Goal: Information Seeking & Learning: Learn about a topic

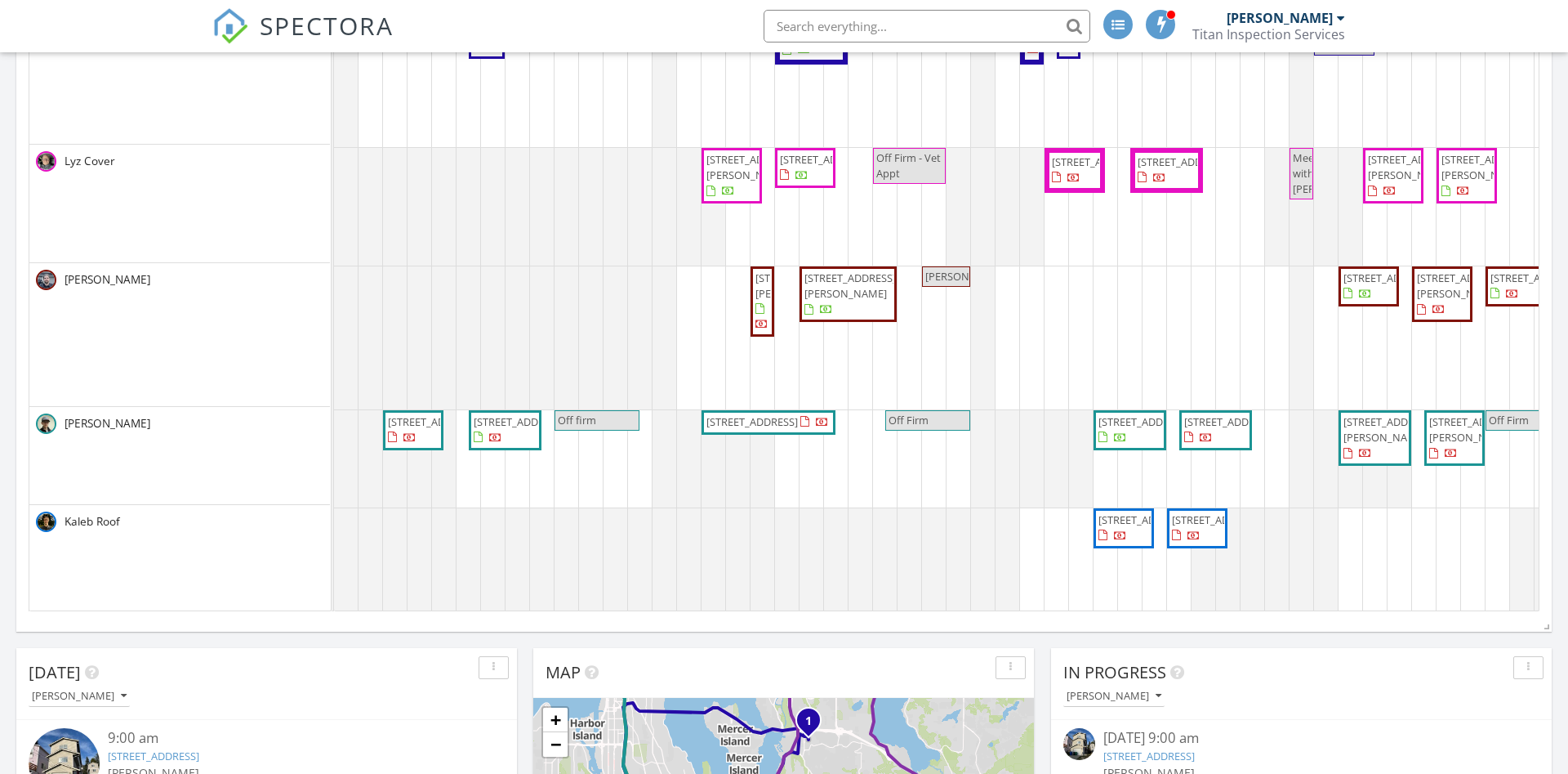
scroll to position [863, 0]
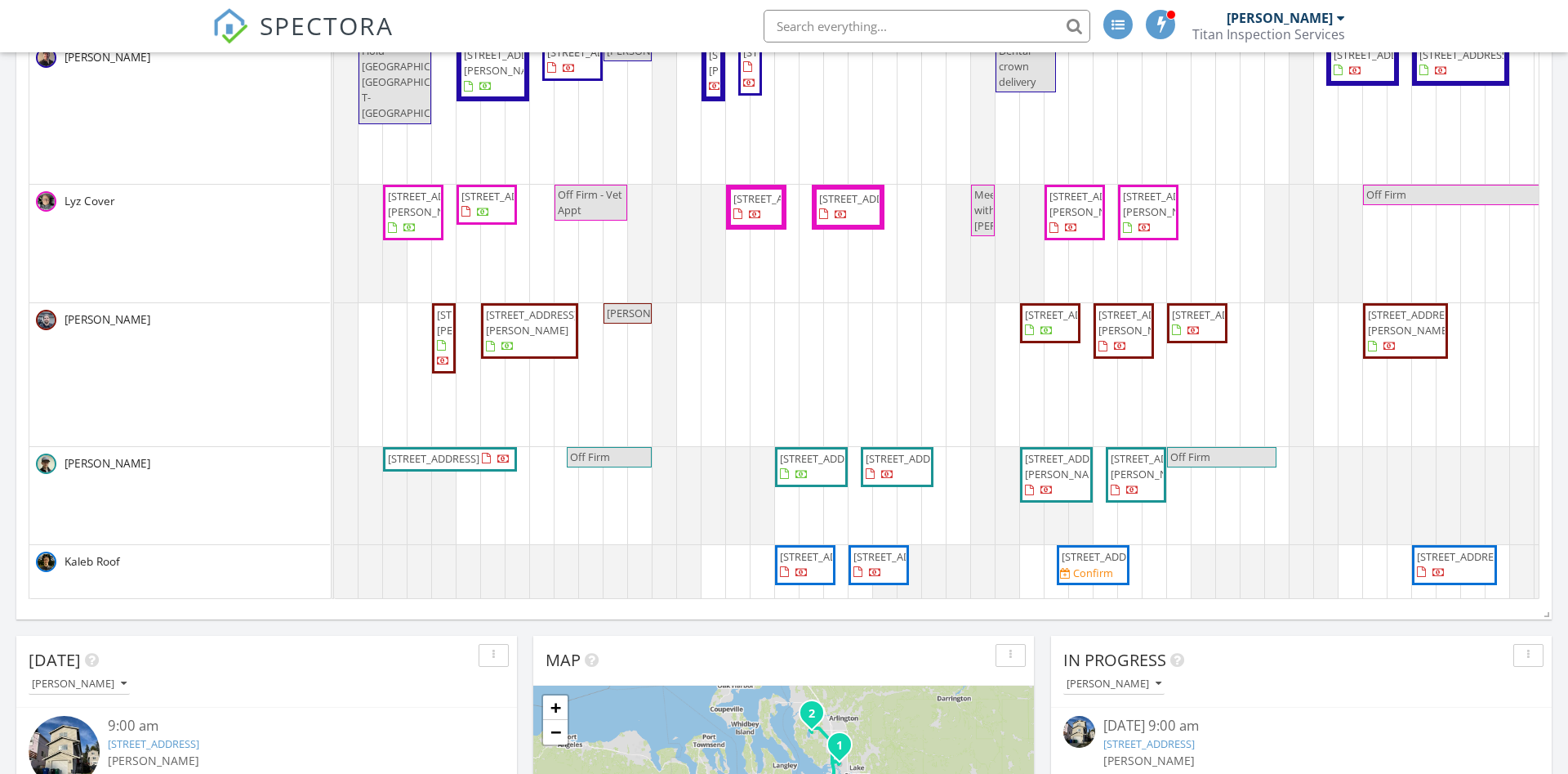
scroll to position [322, 0]
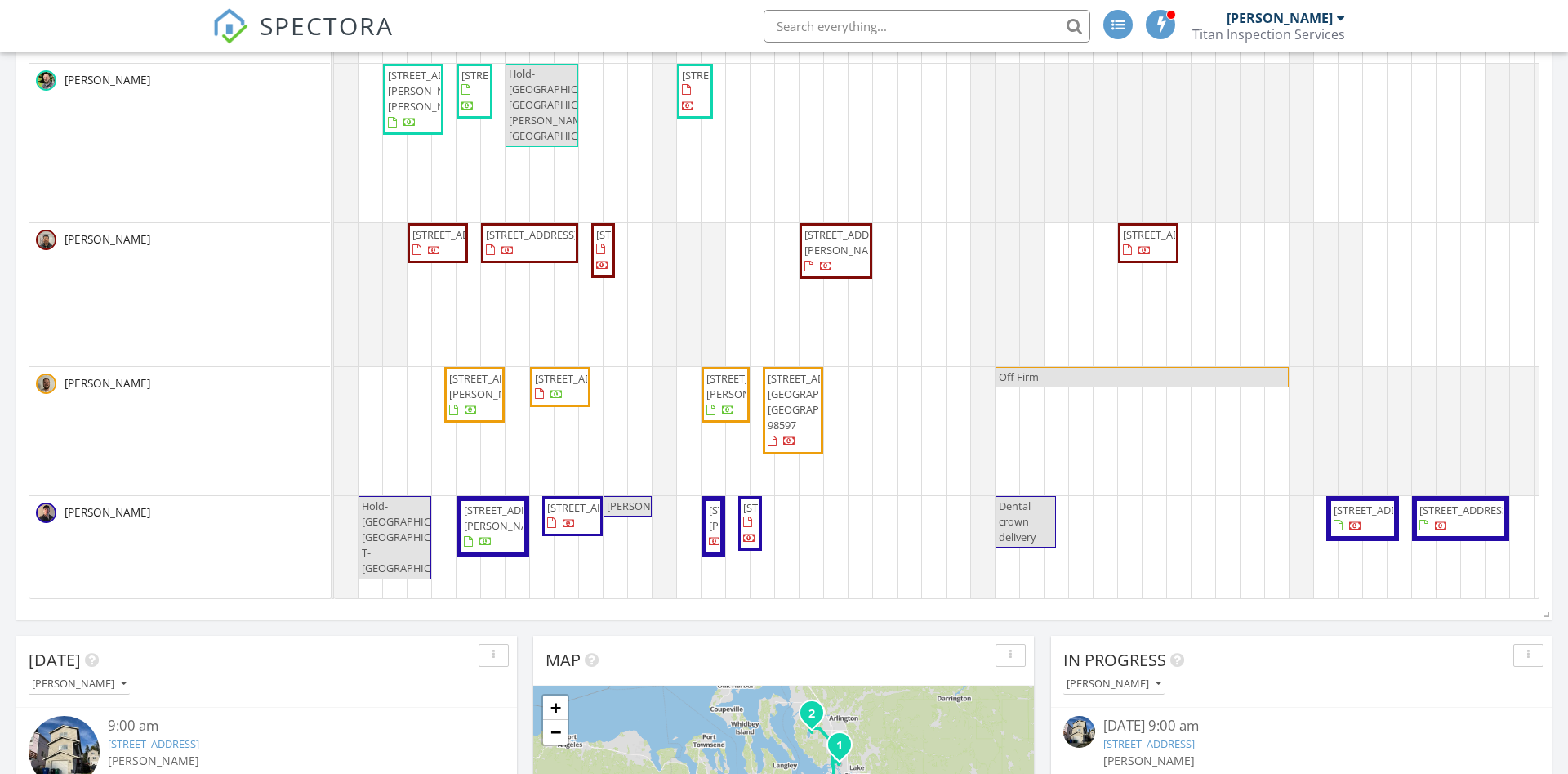
click at [957, 23] on input "text" at bounding box center [926, 26] width 326 height 33
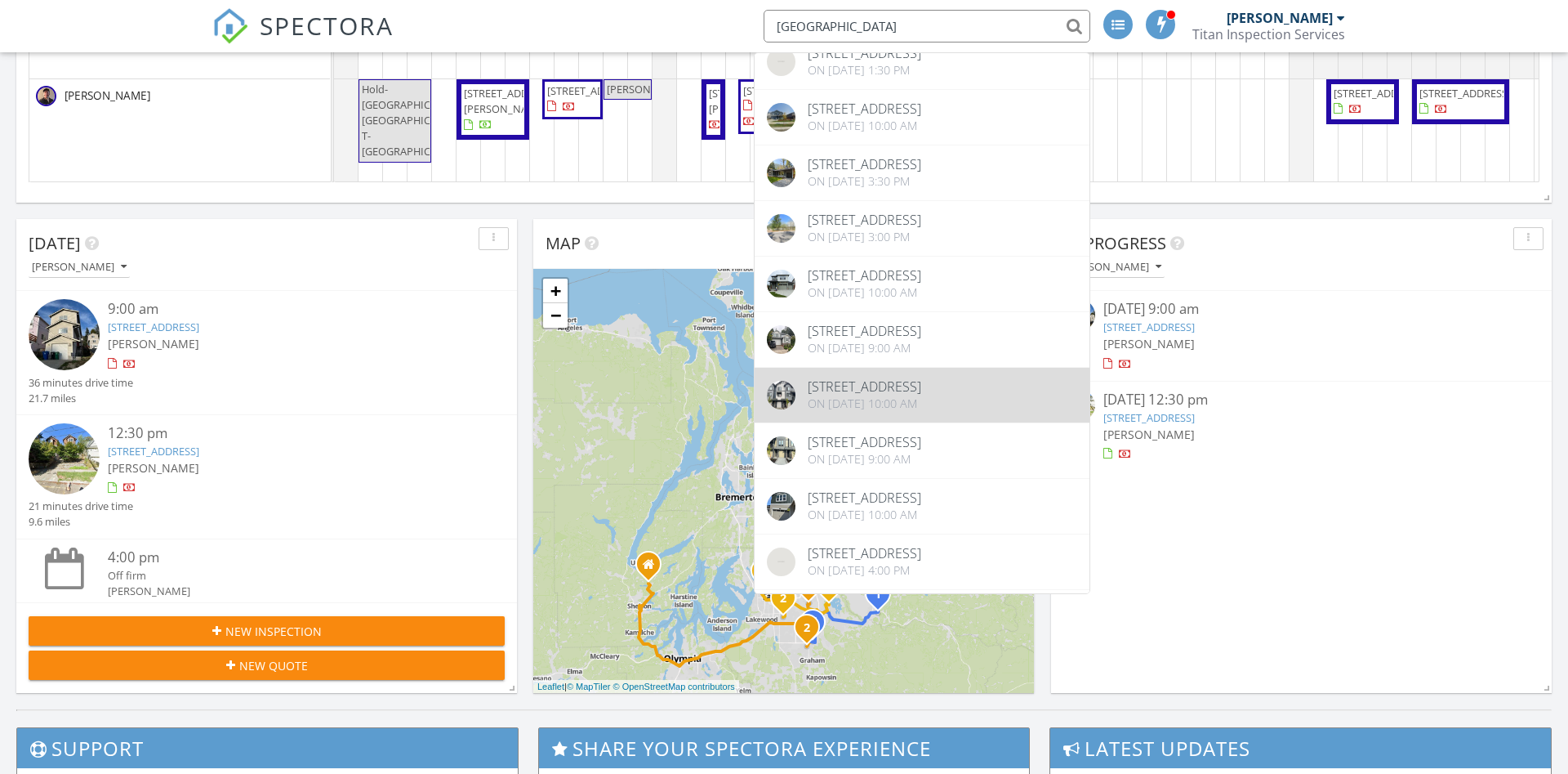
scroll to position [0, 0]
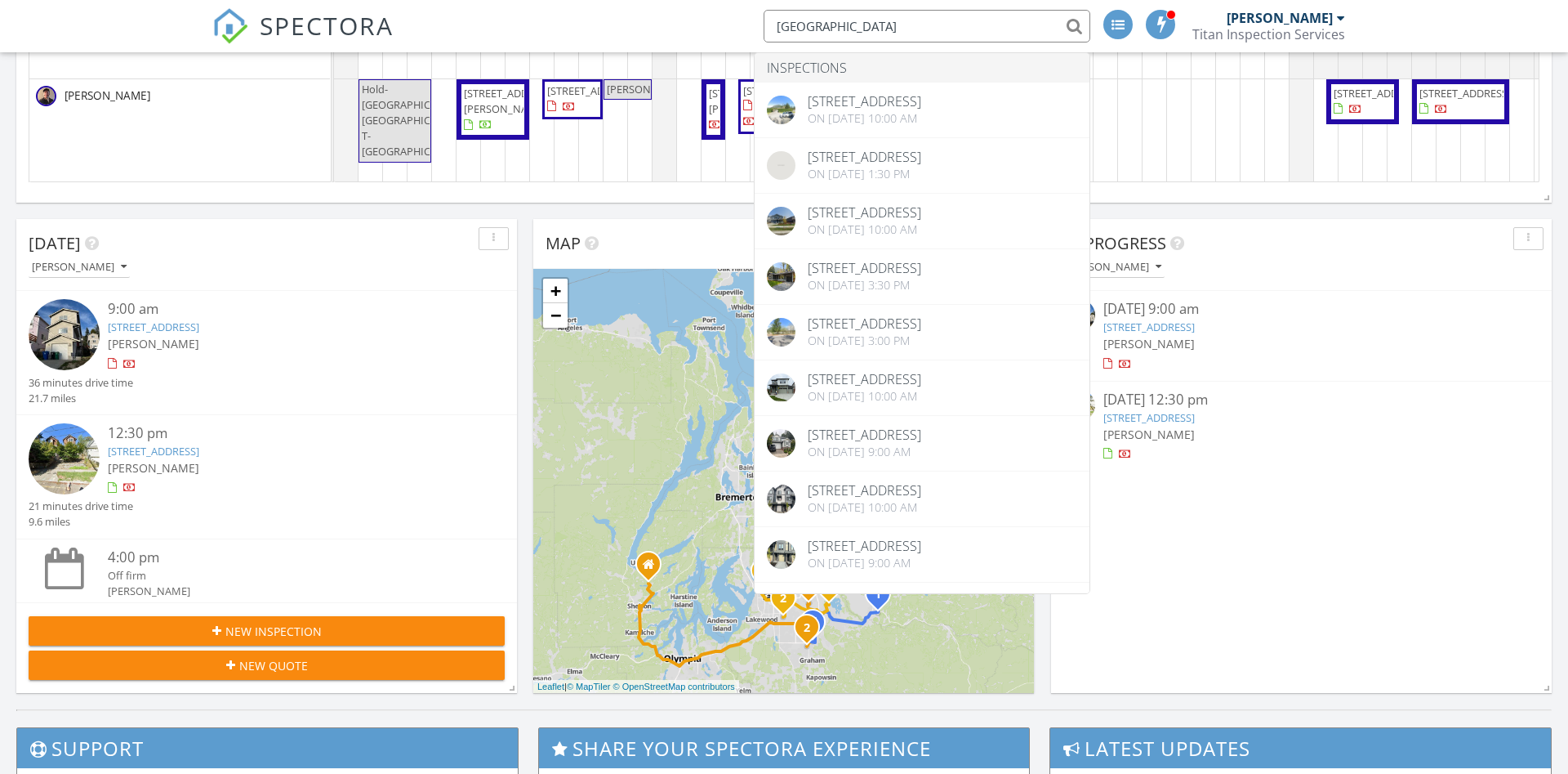
click at [868, 26] on input "north bend" at bounding box center [926, 26] width 326 height 33
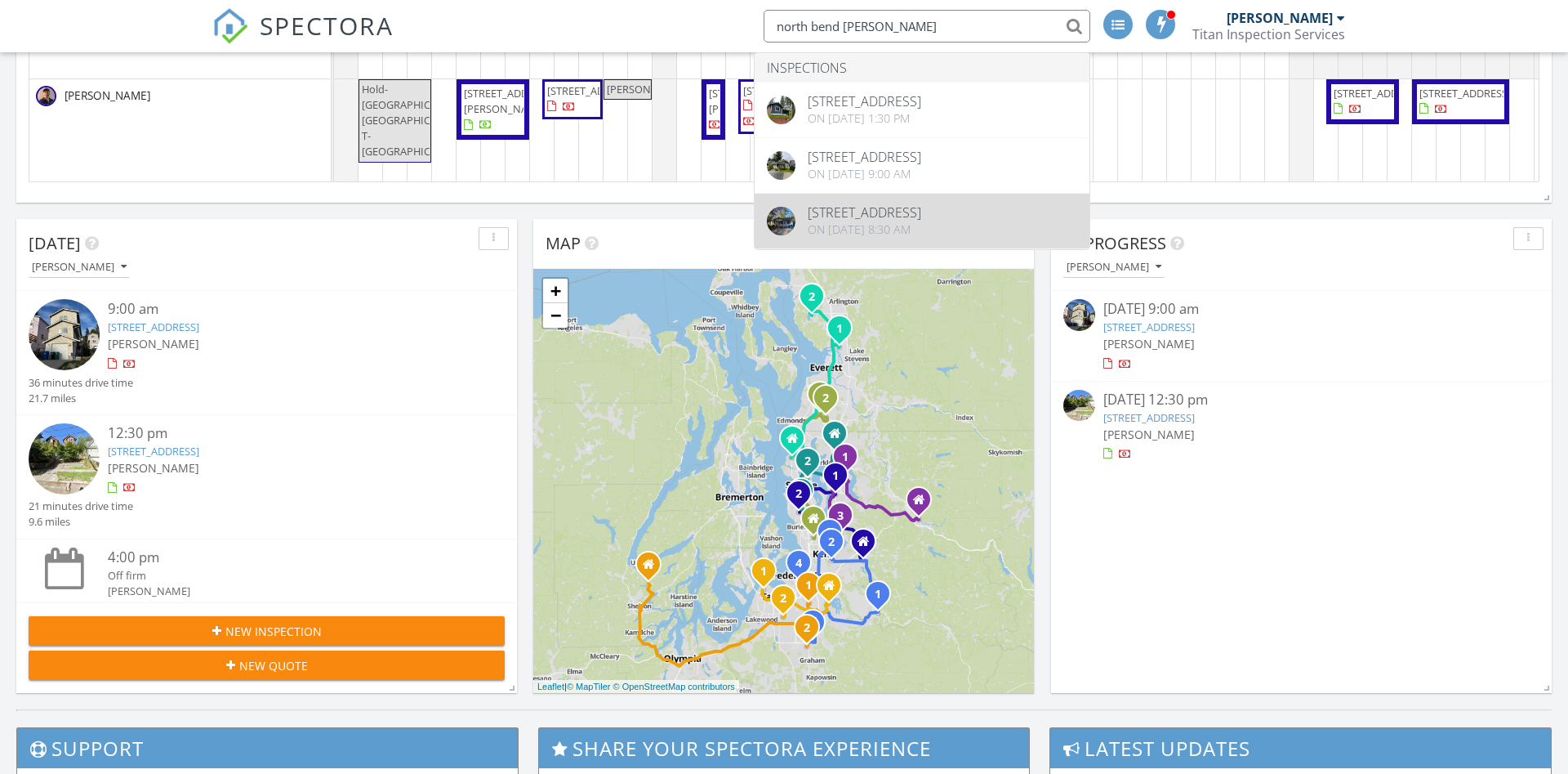
type input "north bend billy"
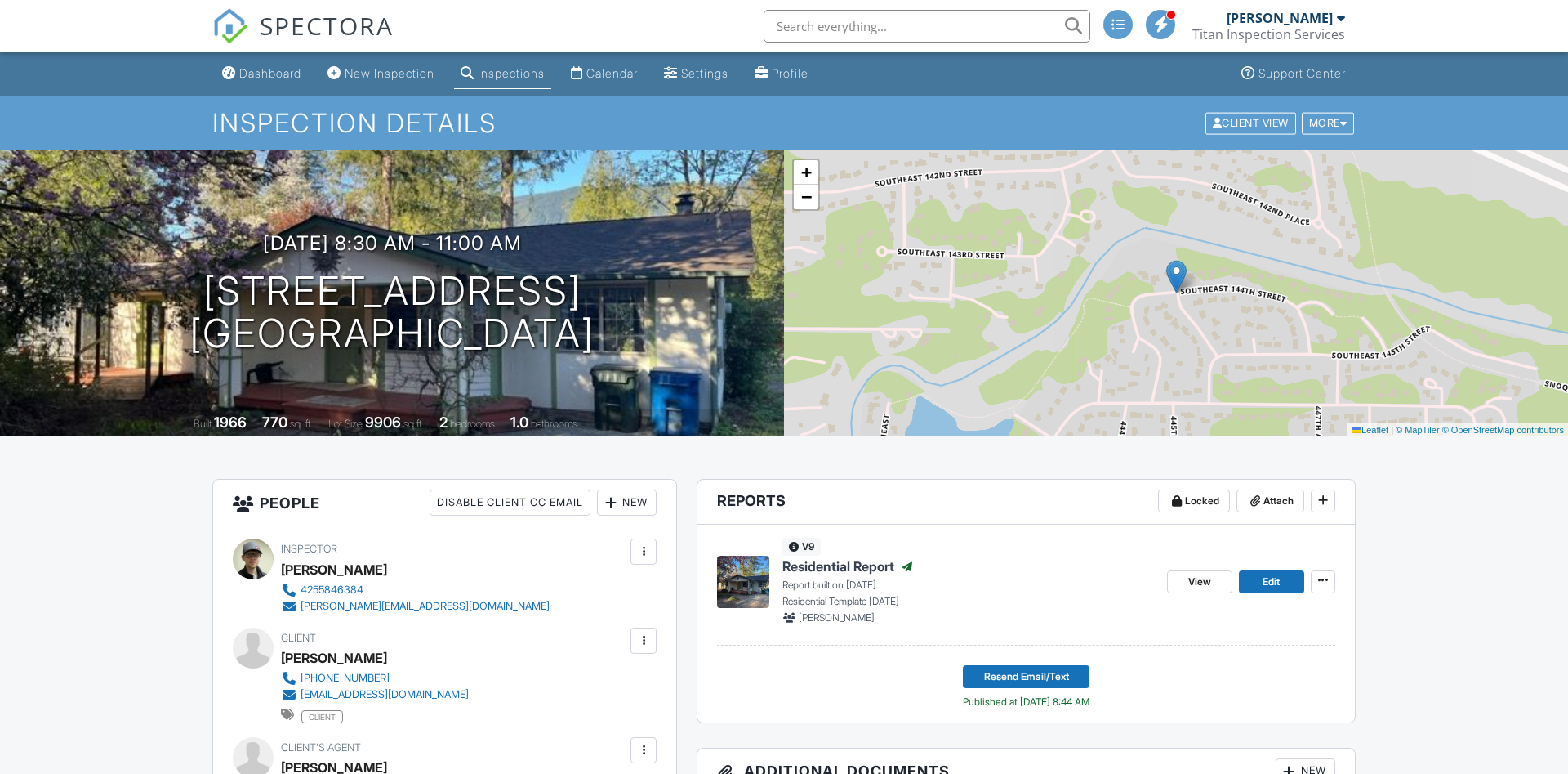
click at [863, 38] on input "text" at bounding box center [926, 26] width 326 height 33
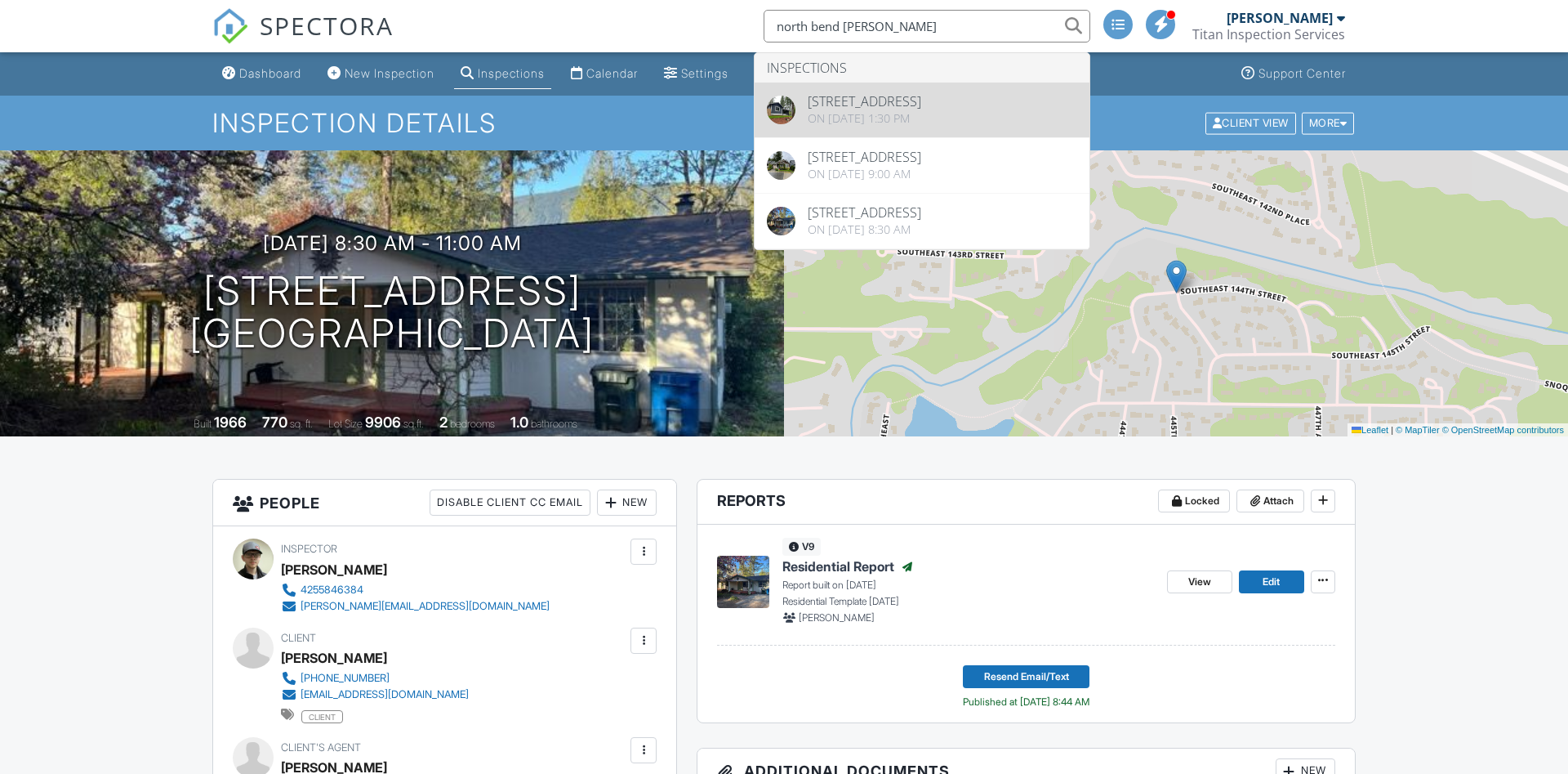
type input "north bend [PERSON_NAME]"
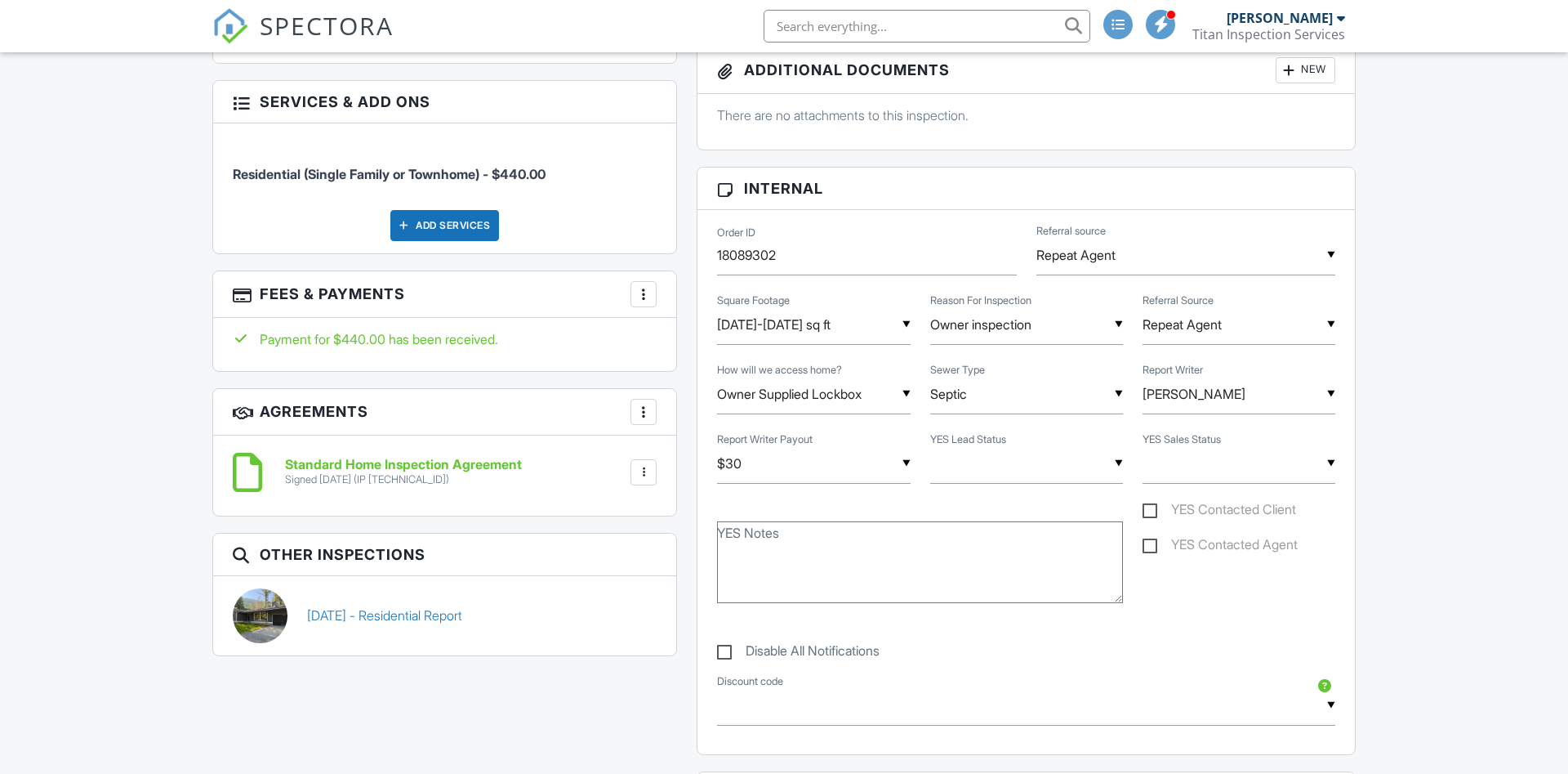
scroll to position [1000, 0]
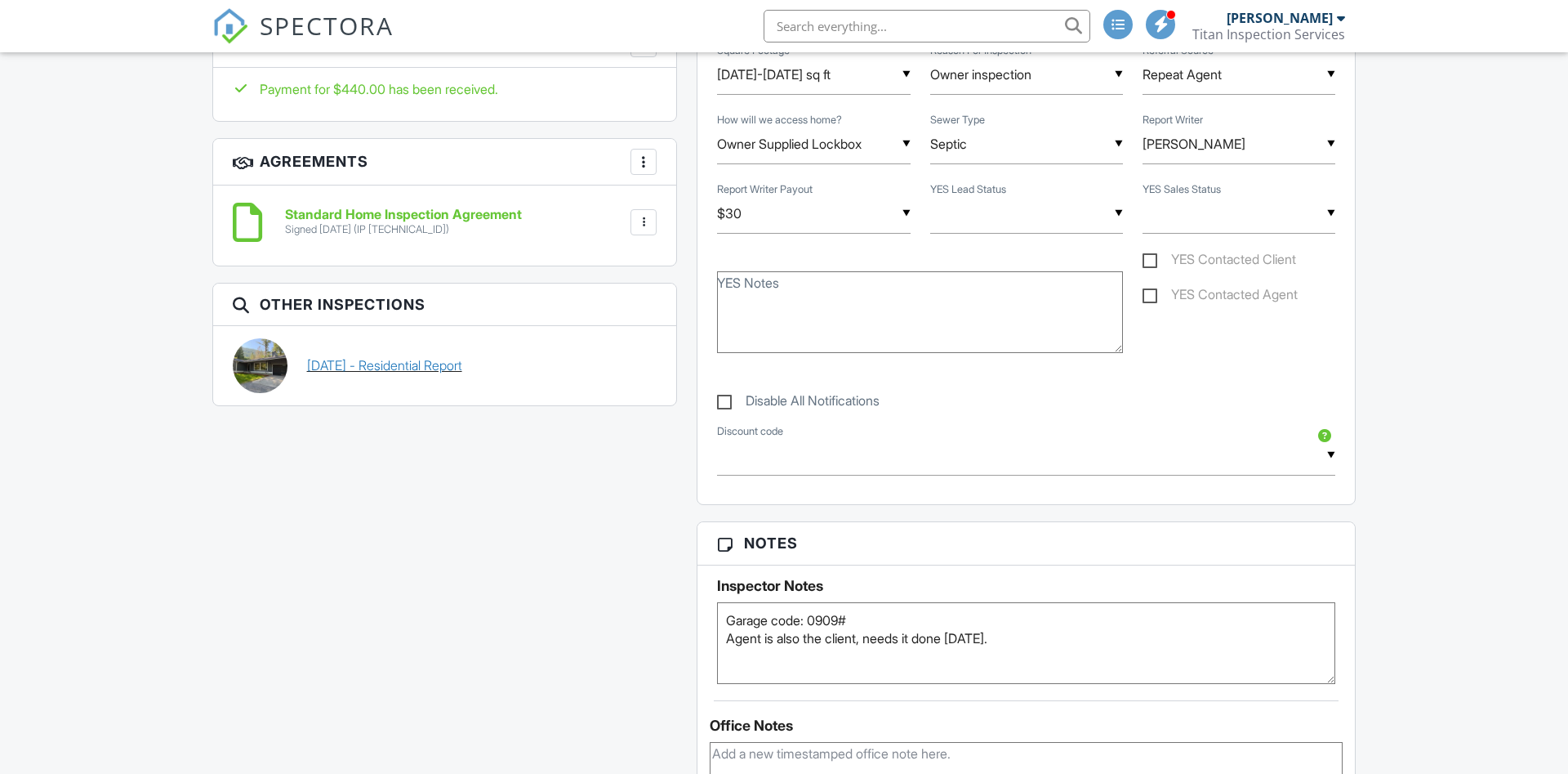
click at [396, 365] on link "09/19/2025 - Residential Report" at bounding box center [384, 365] width 155 height 18
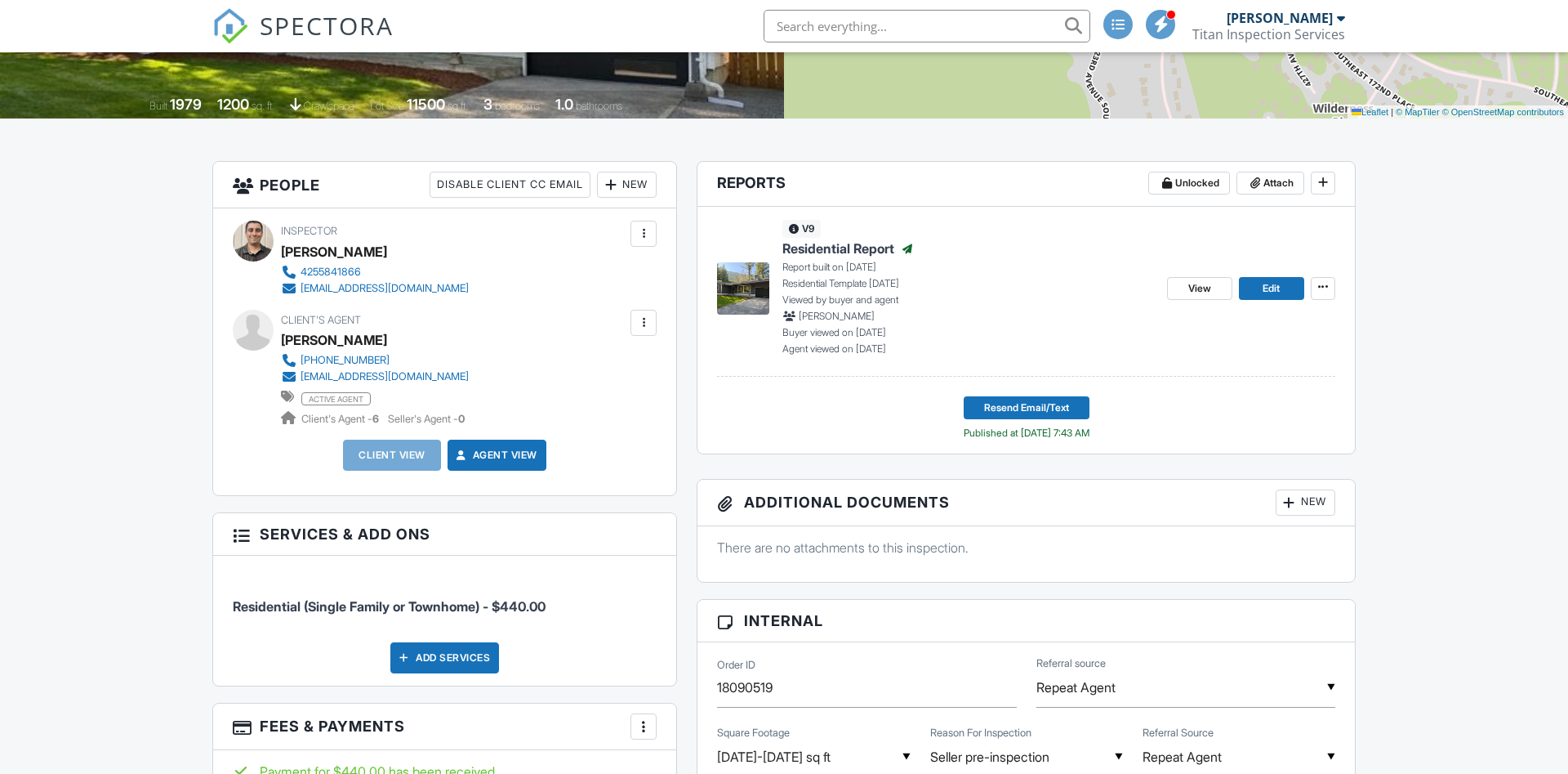
scroll to position [333, 0]
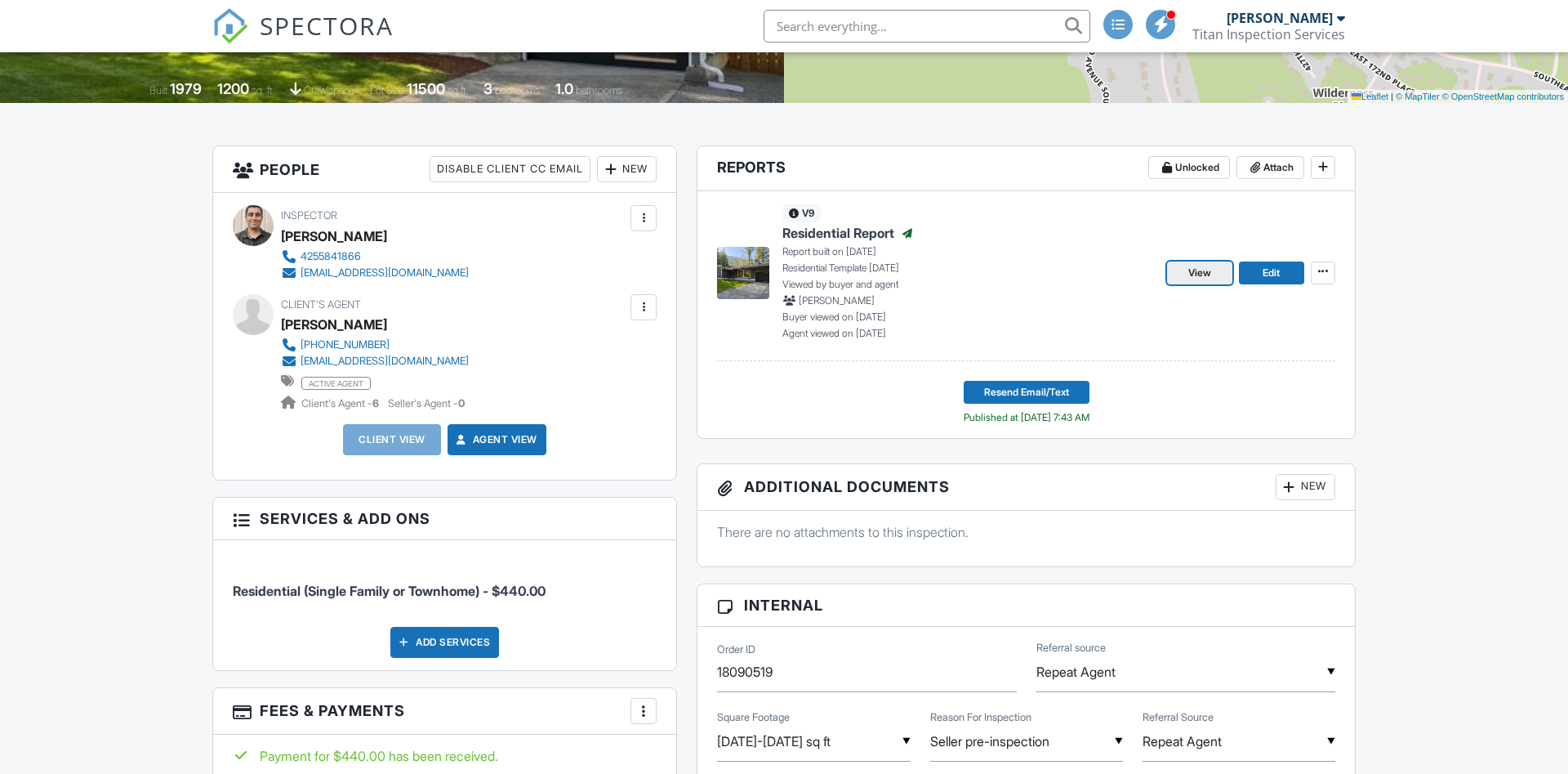
click at [1206, 277] on span "View" at bounding box center [1200, 273] width 23 height 17
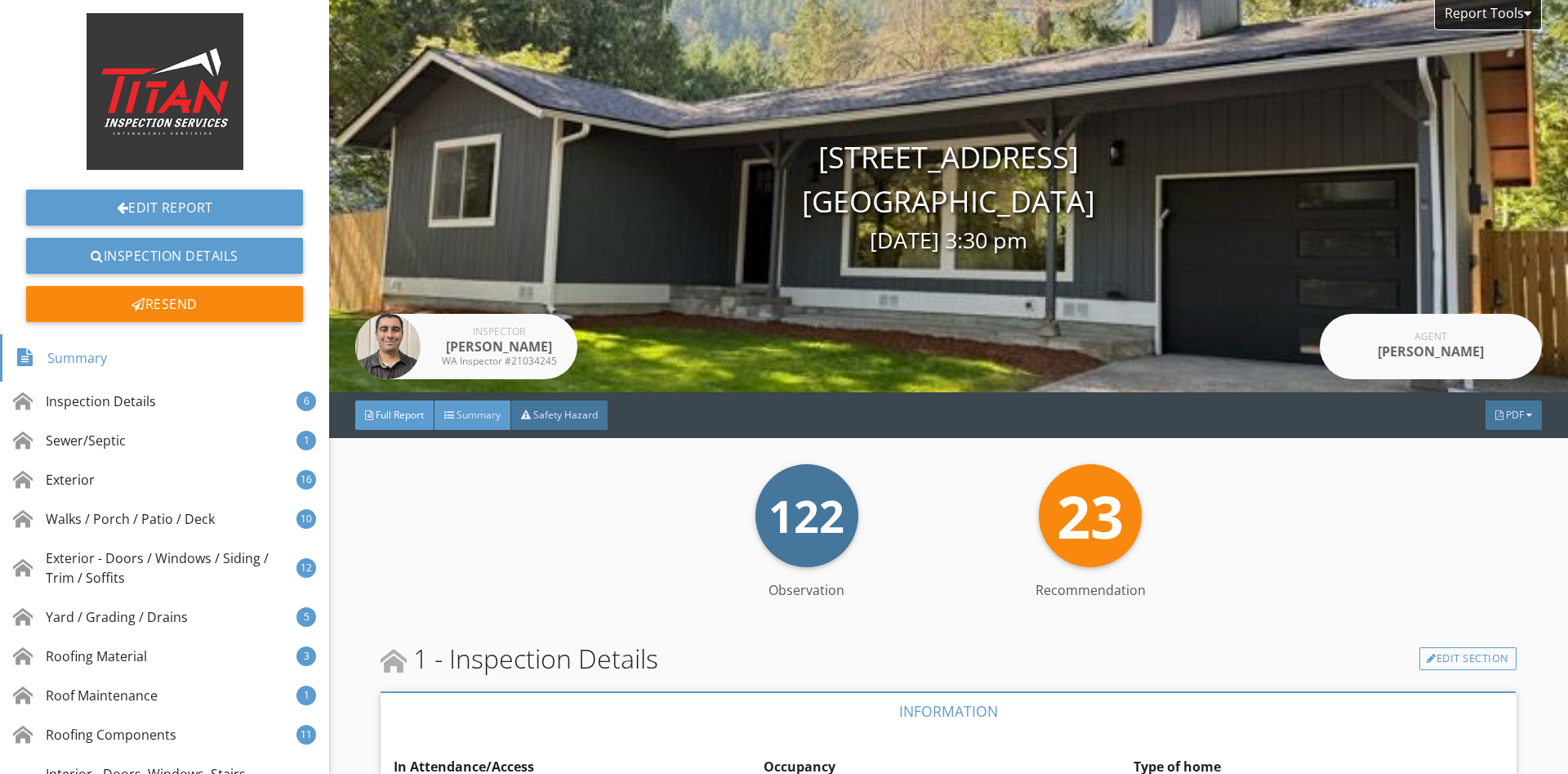
click at [470, 409] on span "Summary" at bounding box center [478, 414] width 44 height 14
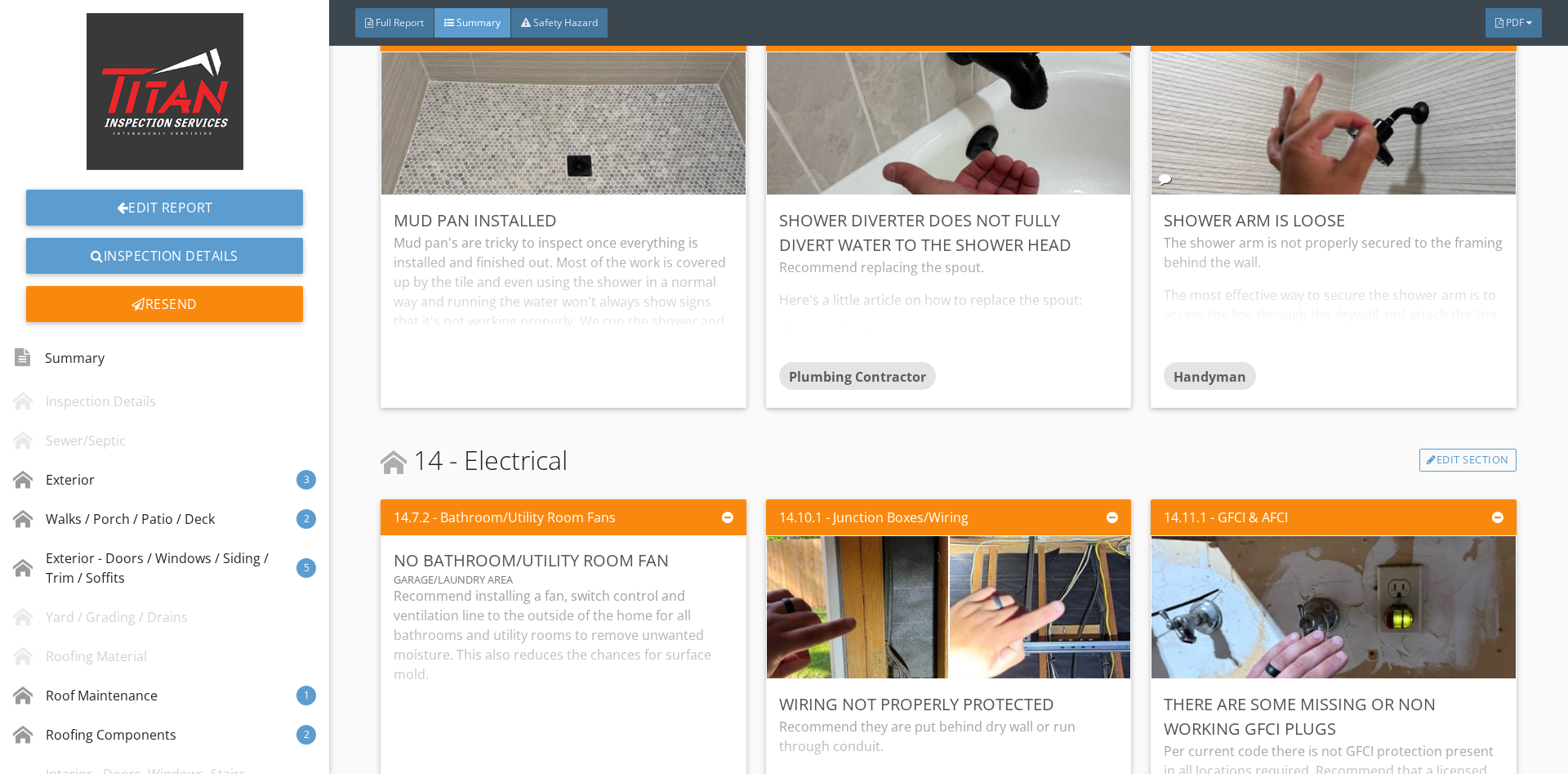
scroll to position [3674, 0]
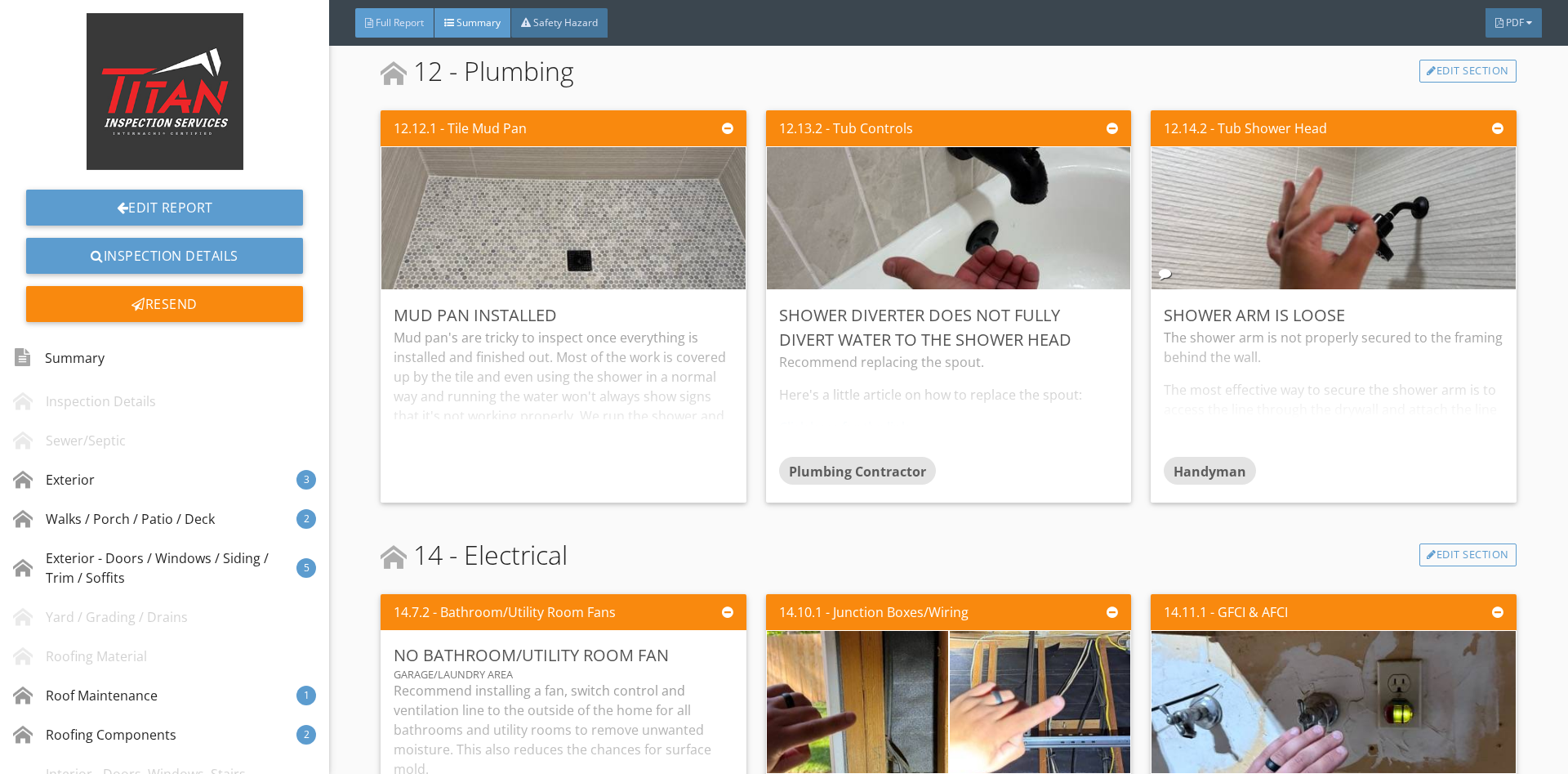
click at [392, 23] on span "Full Report" at bounding box center [399, 23] width 48 height 14
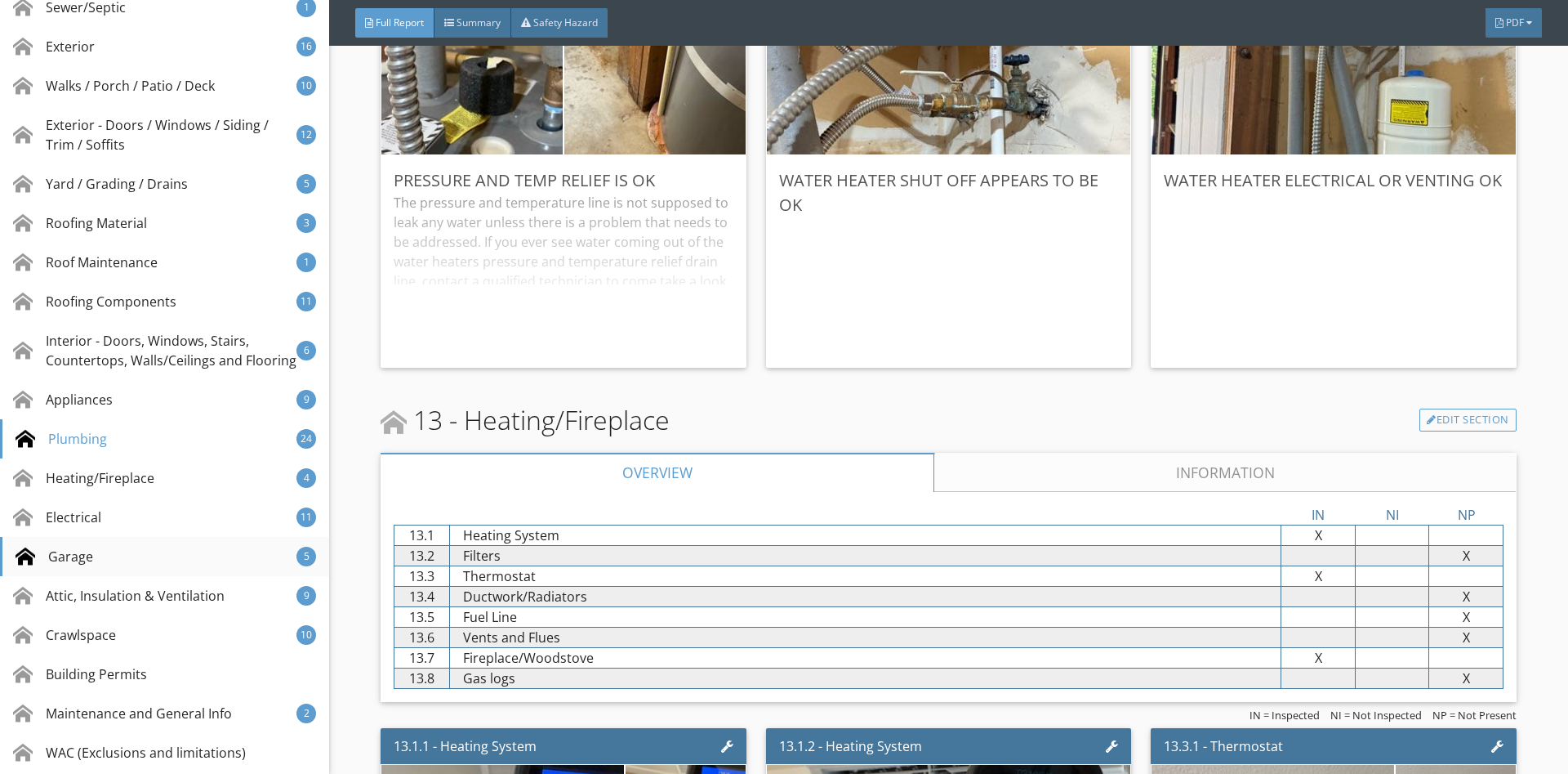
scroll to position [533, 0]
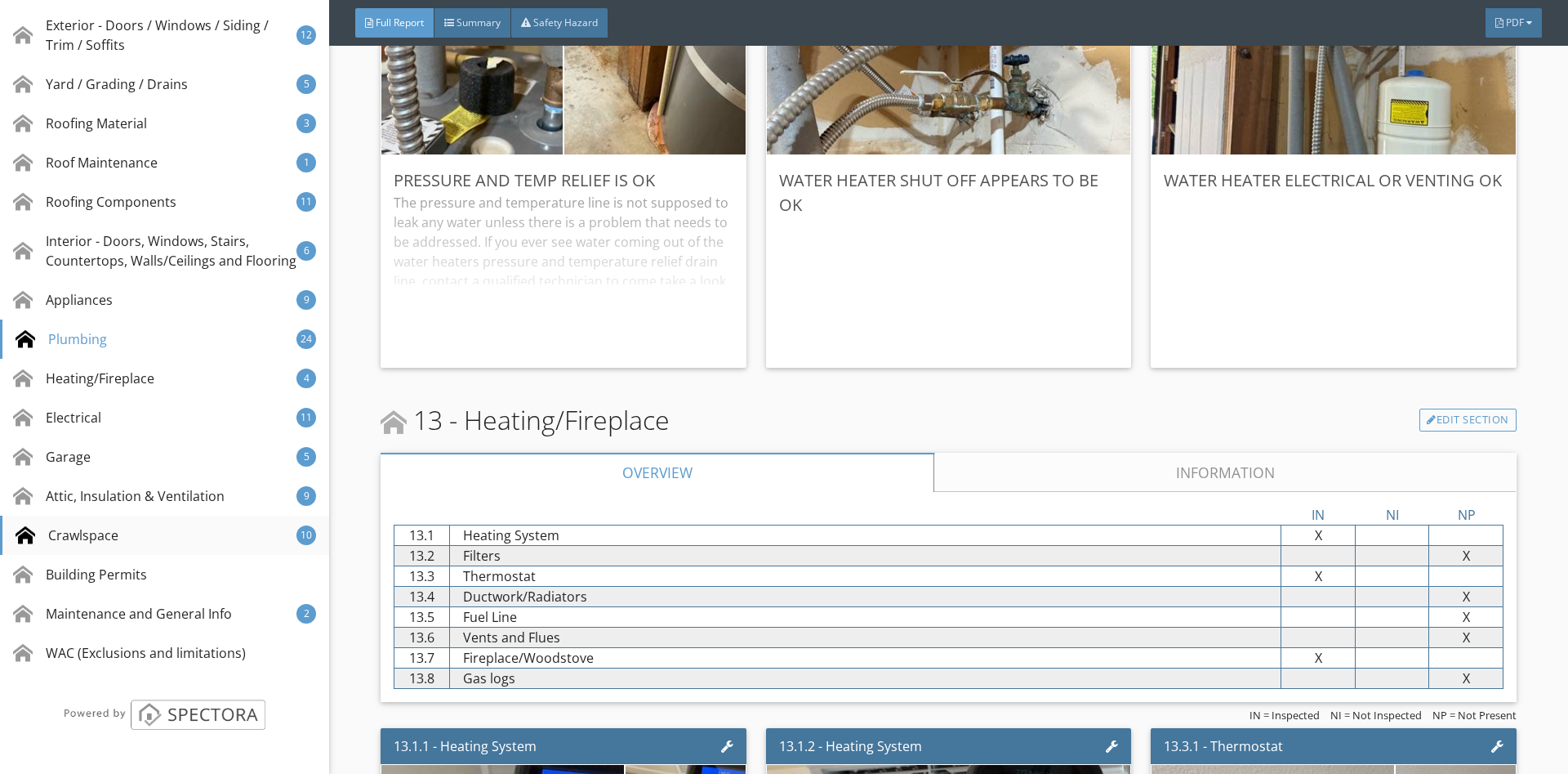
click at [142, 526] on div "Crawlspace 10" at bounding box center [164, 535] width 329 height 40
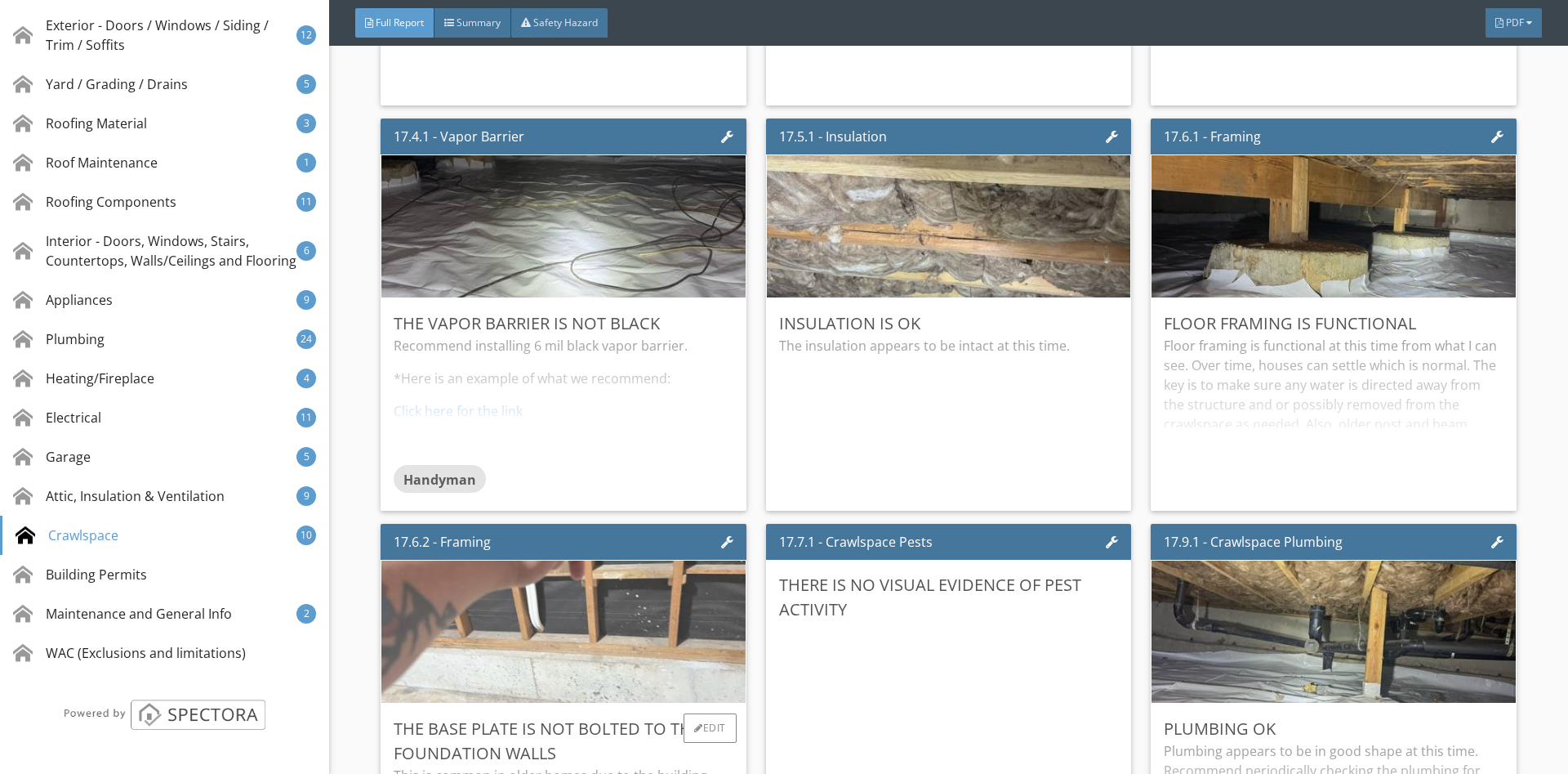
scroll to position [28136, 0]
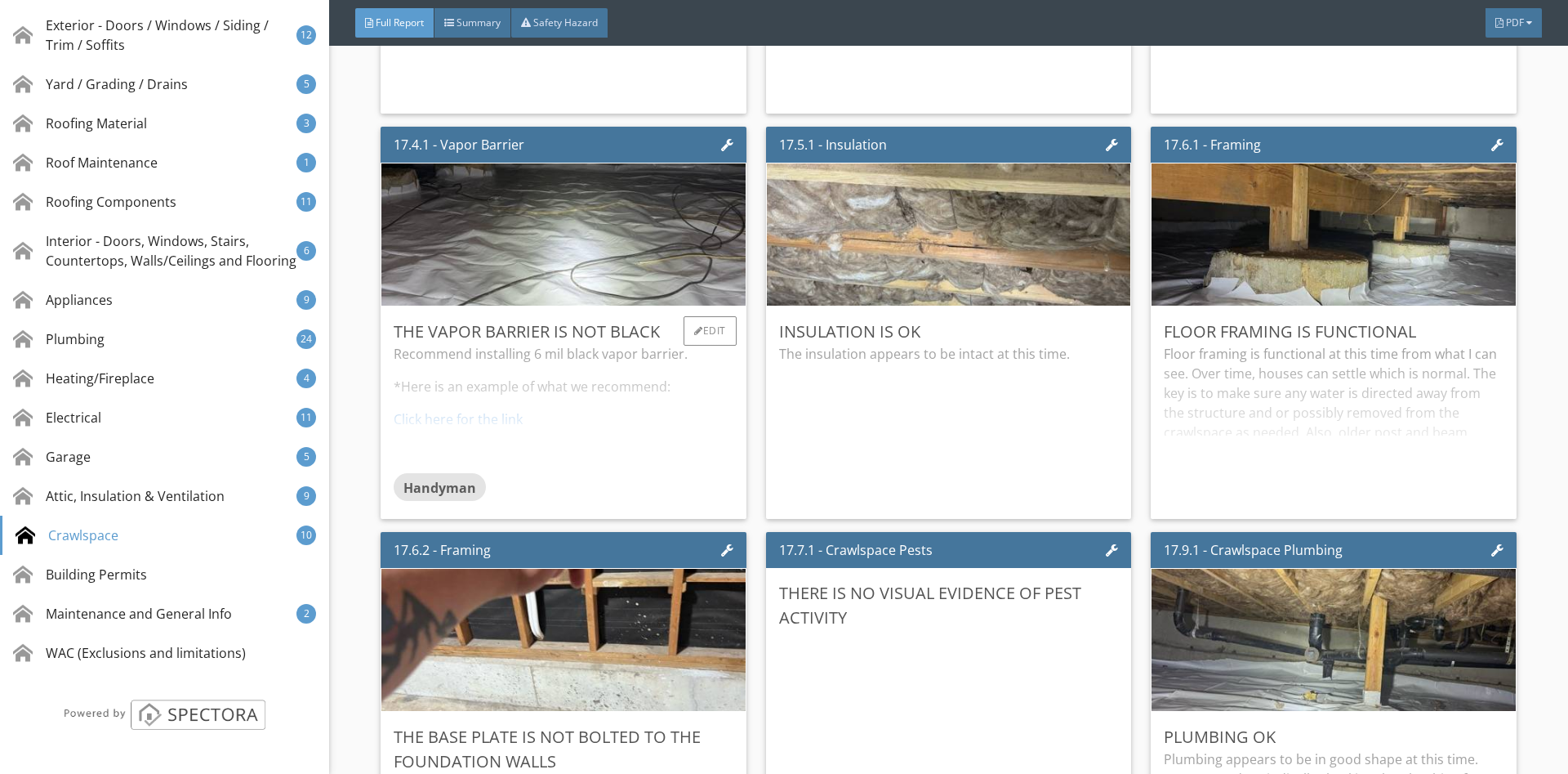
click at [539, 337] on div "The vapor barrier is not black" at bounding box center [563, 332] width 339 height 25
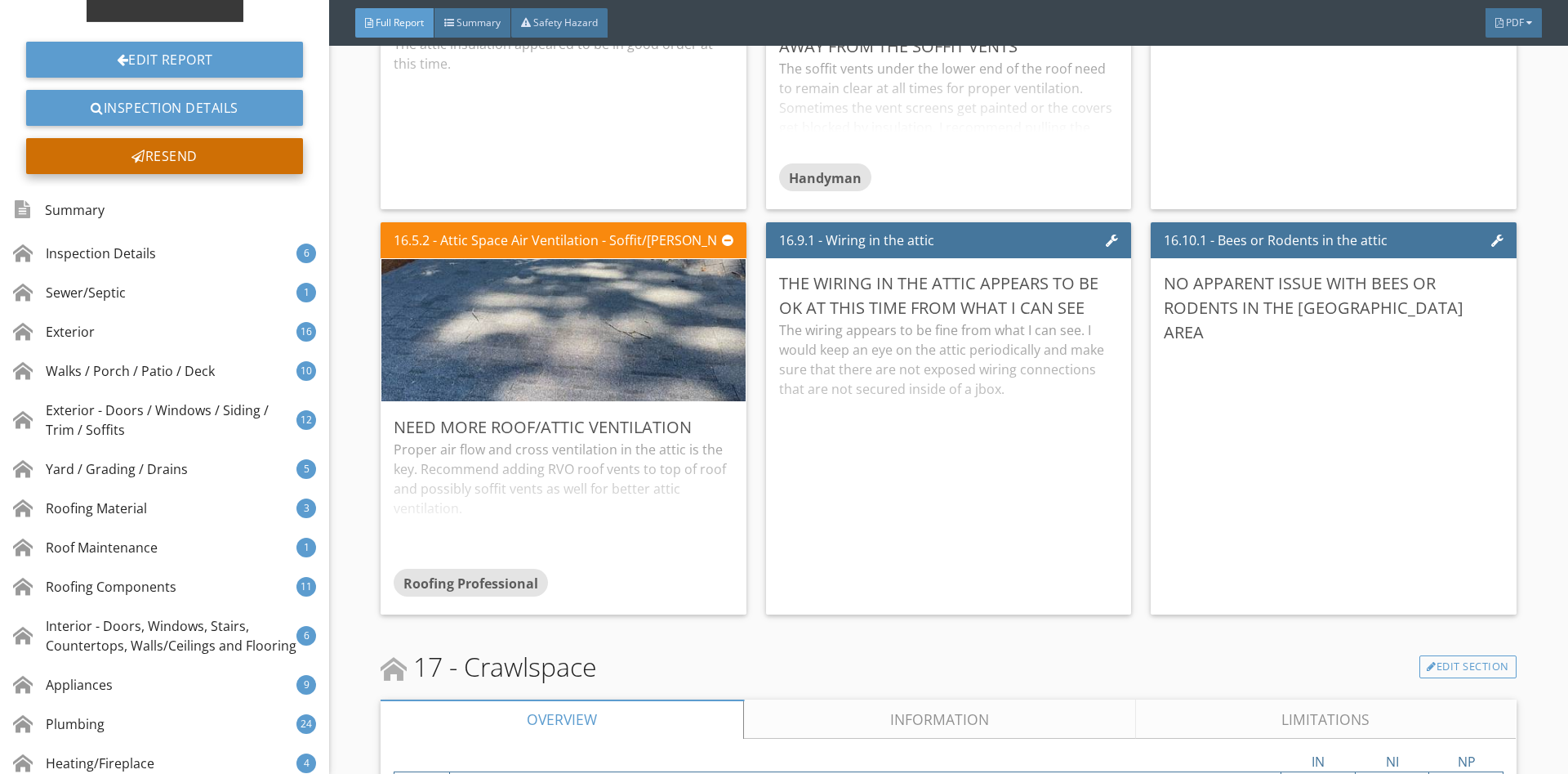
scroll to position [101, 0]
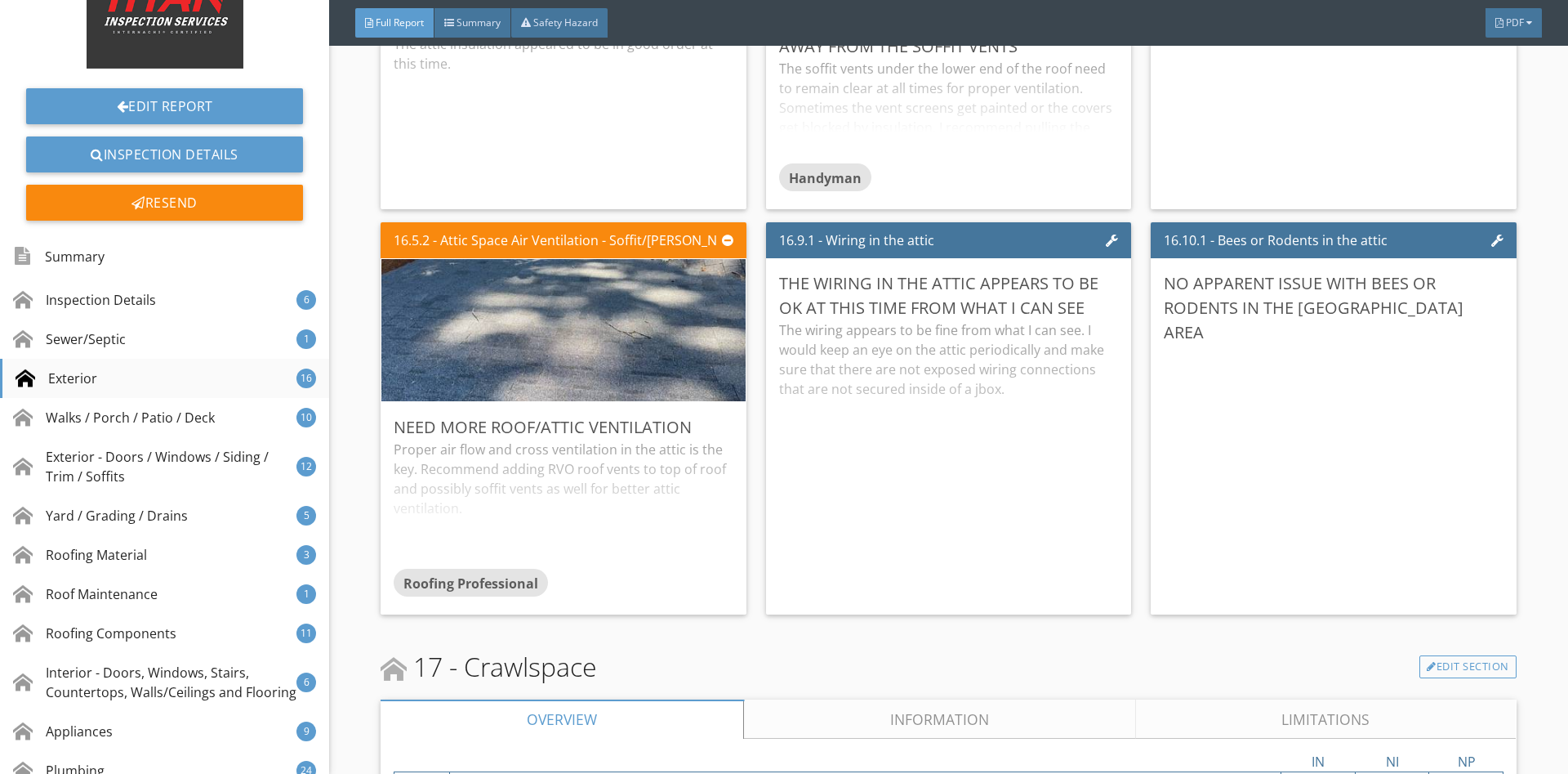
click at [132, 373] on div "Exterior 16" at bounding box center [164, 378] width 329 height 40
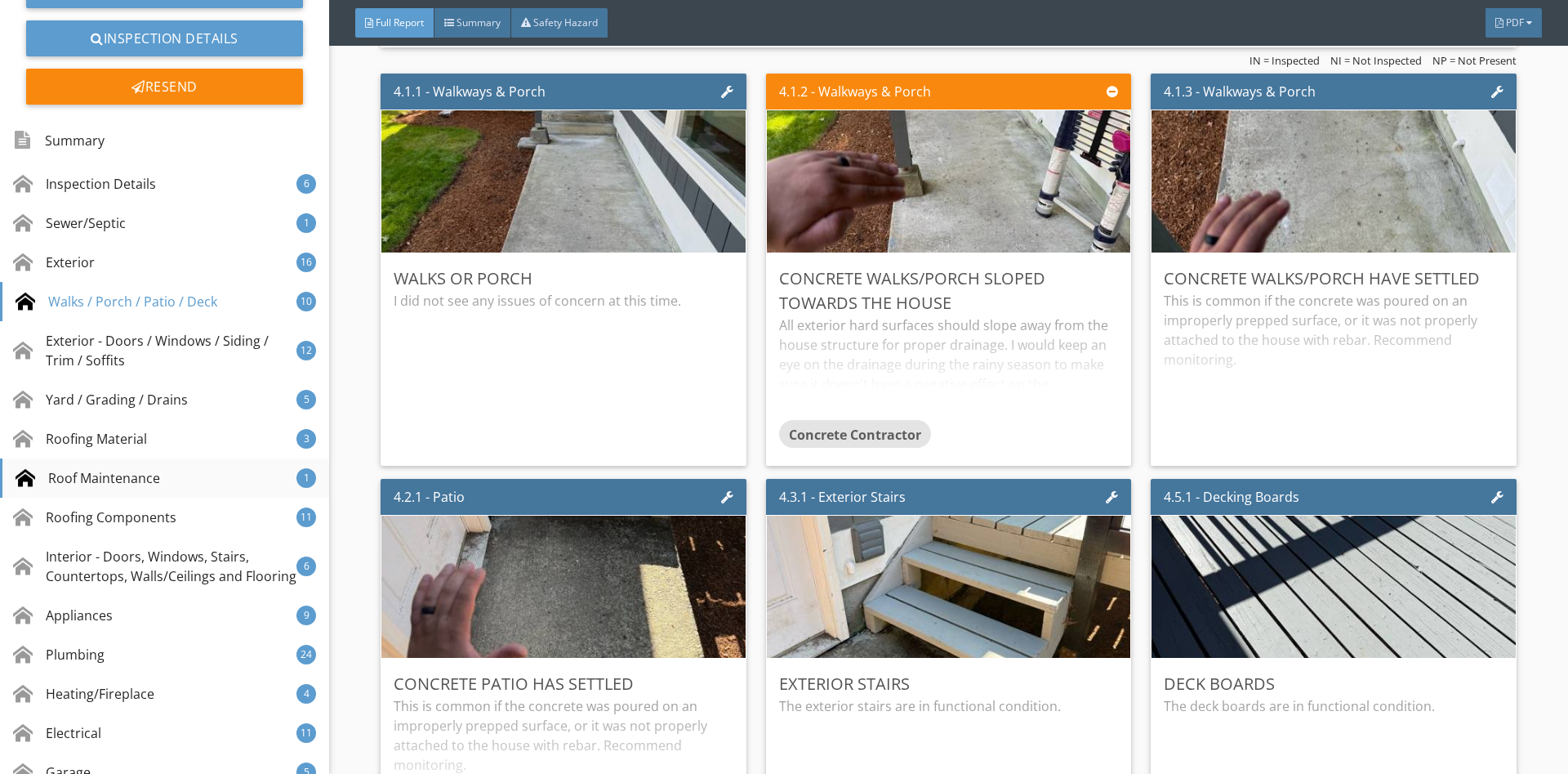
scroll to position [425, 0]
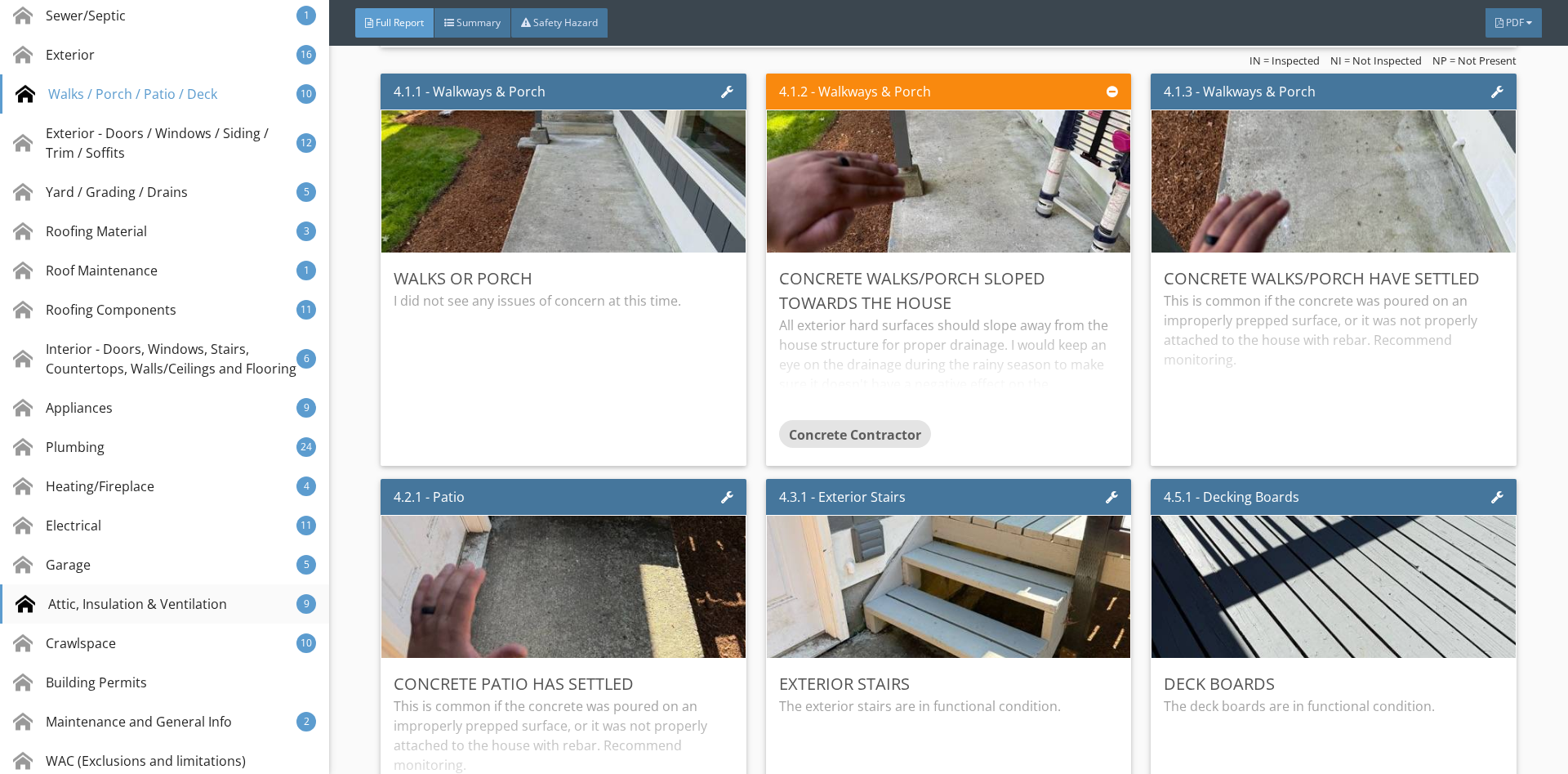
click at [113, 612] on div "Attic, Insulation & Ventilation" at bounding box center [121, 603] width 212 height 19
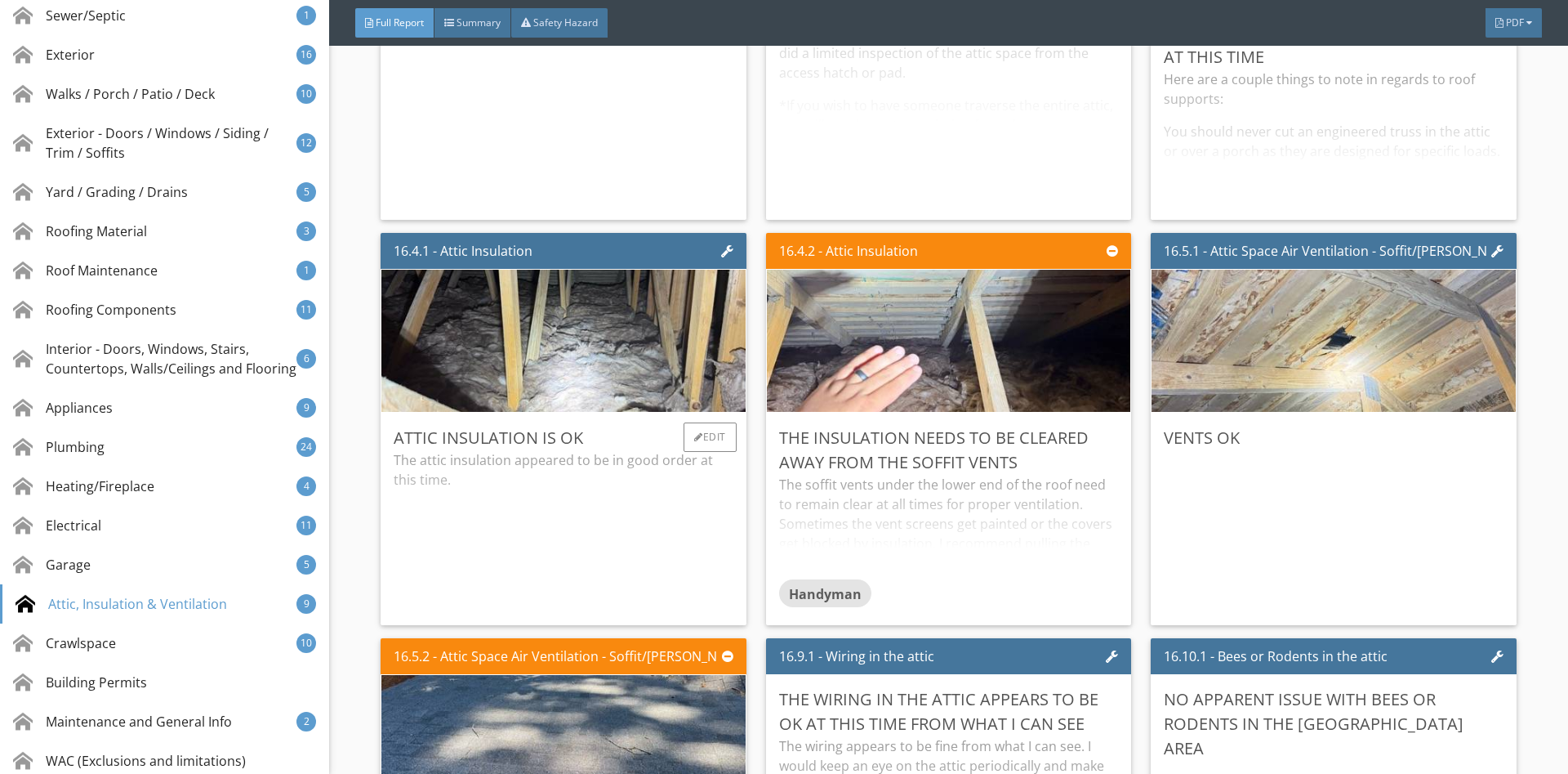
scroll to position [26857, 0]
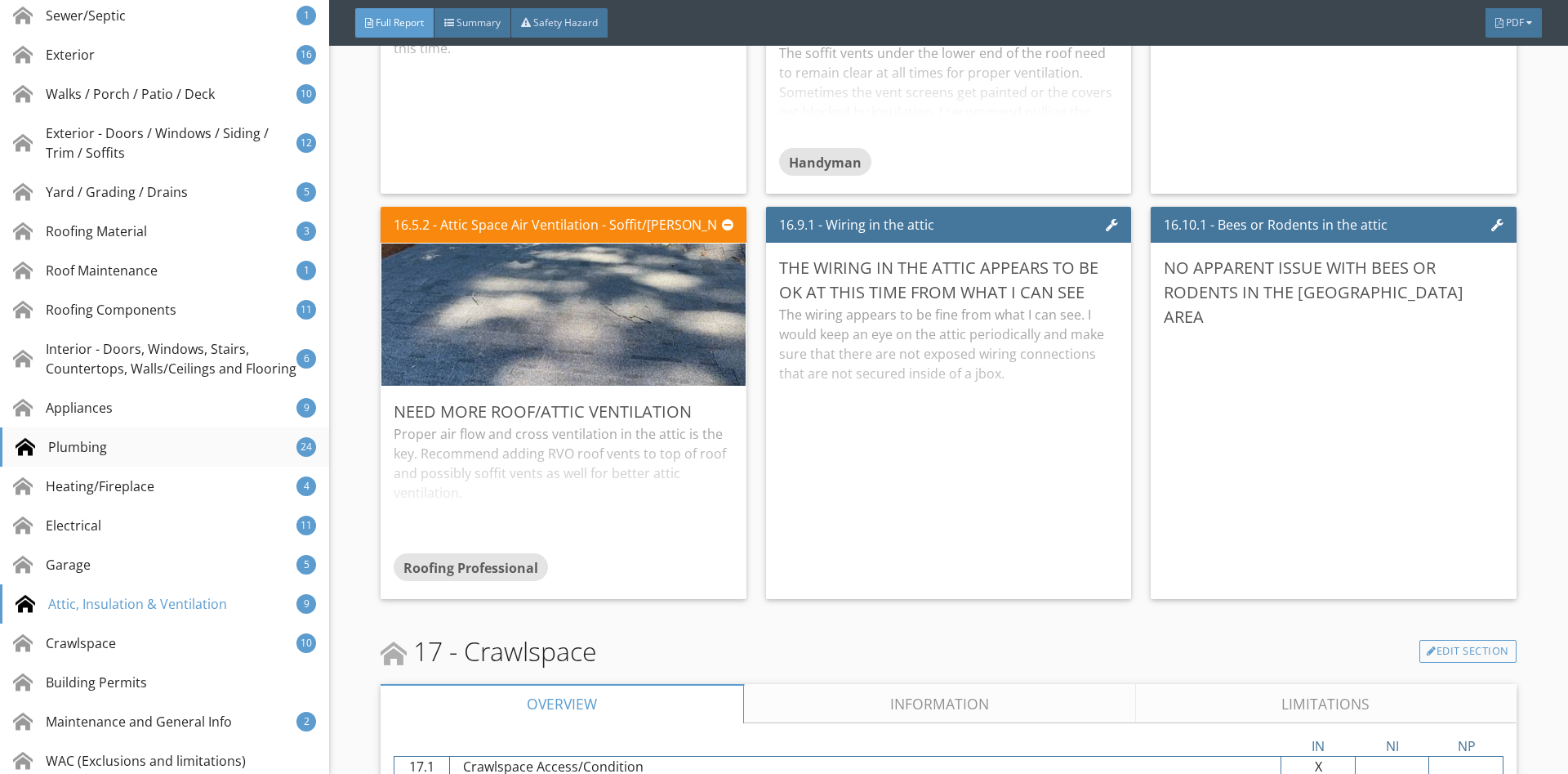
click at [109, 464] on div "Plumbing 24" at bounding box center [164, 447] width 329 height 40
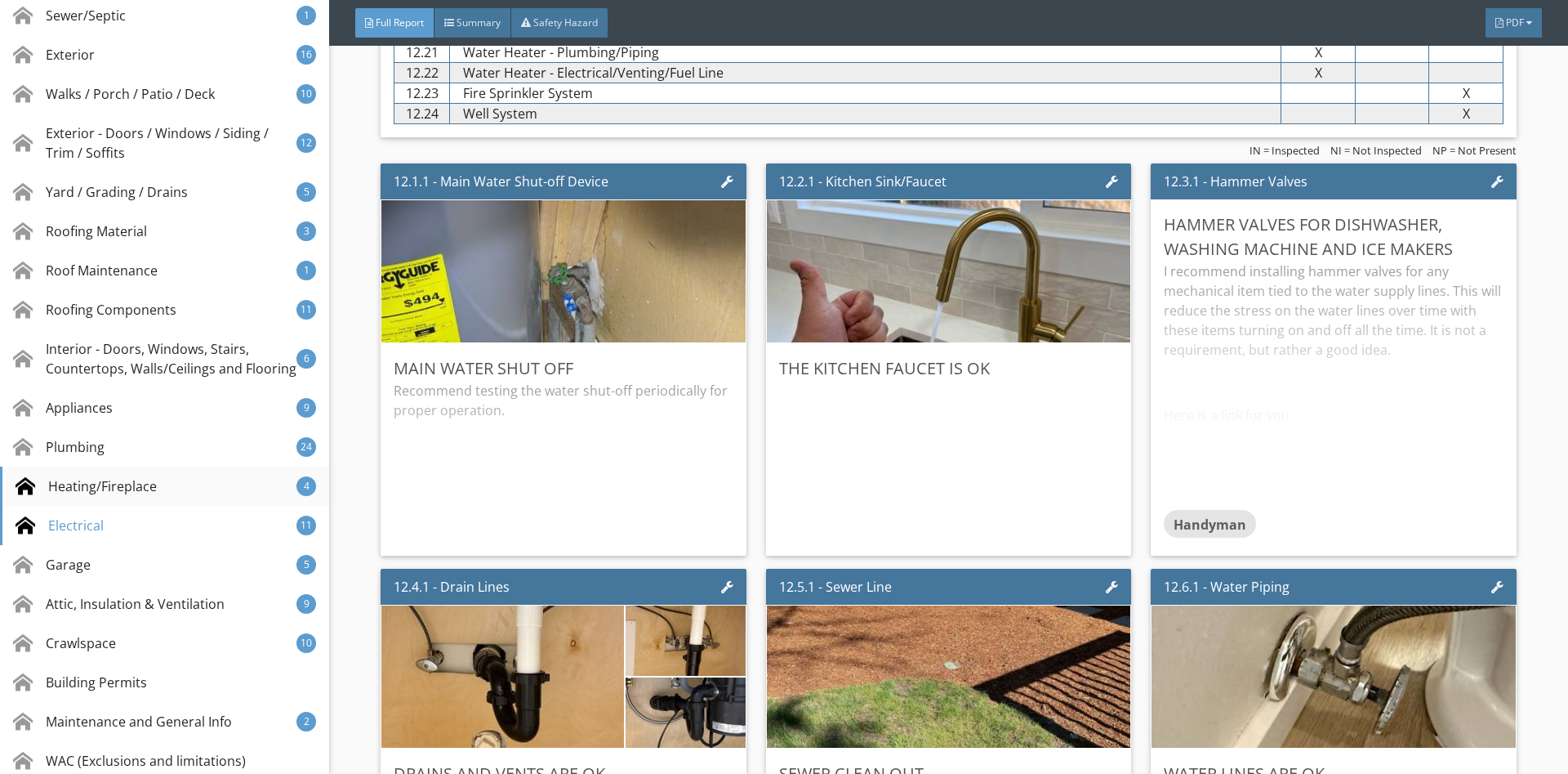
click at [115, 491] on div "Heating/Fireplace" at bounding box center [86, 486] width 142 height 19
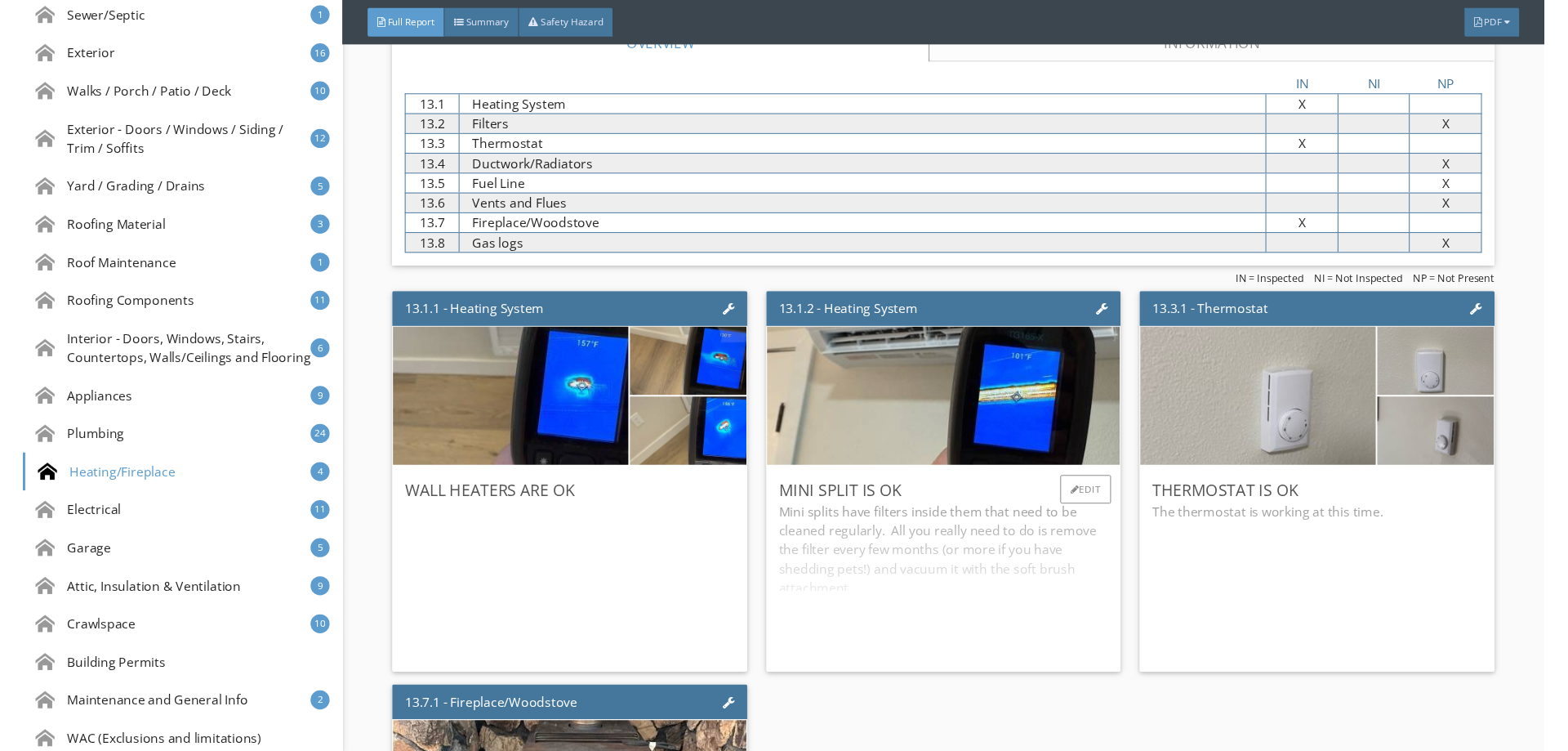
scroll to position [21498, 0]
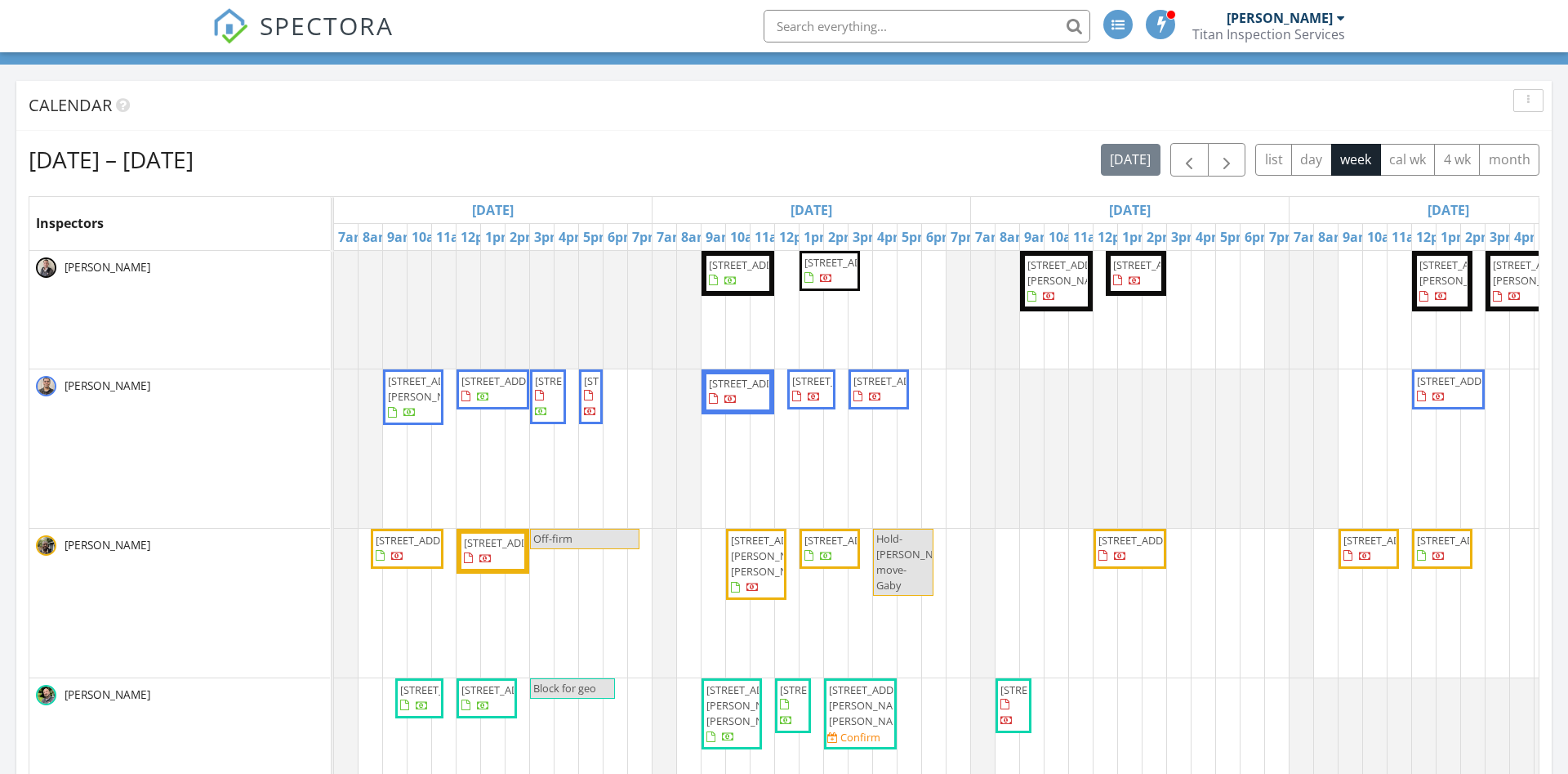
scroll to position [1324, 1569]
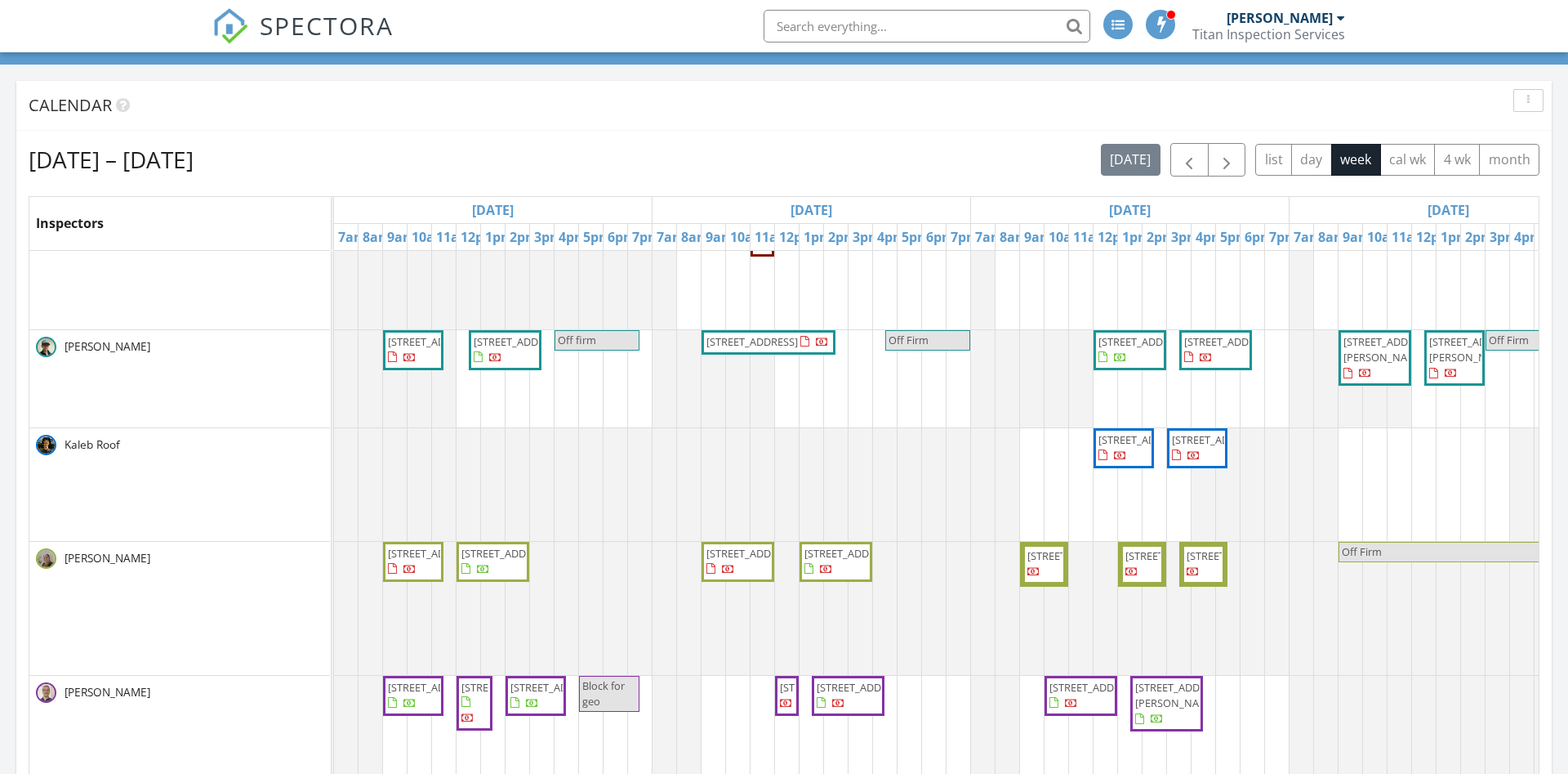
click at [806, 24] on input "text" at bounding box center [926, 26] width 326 height 33
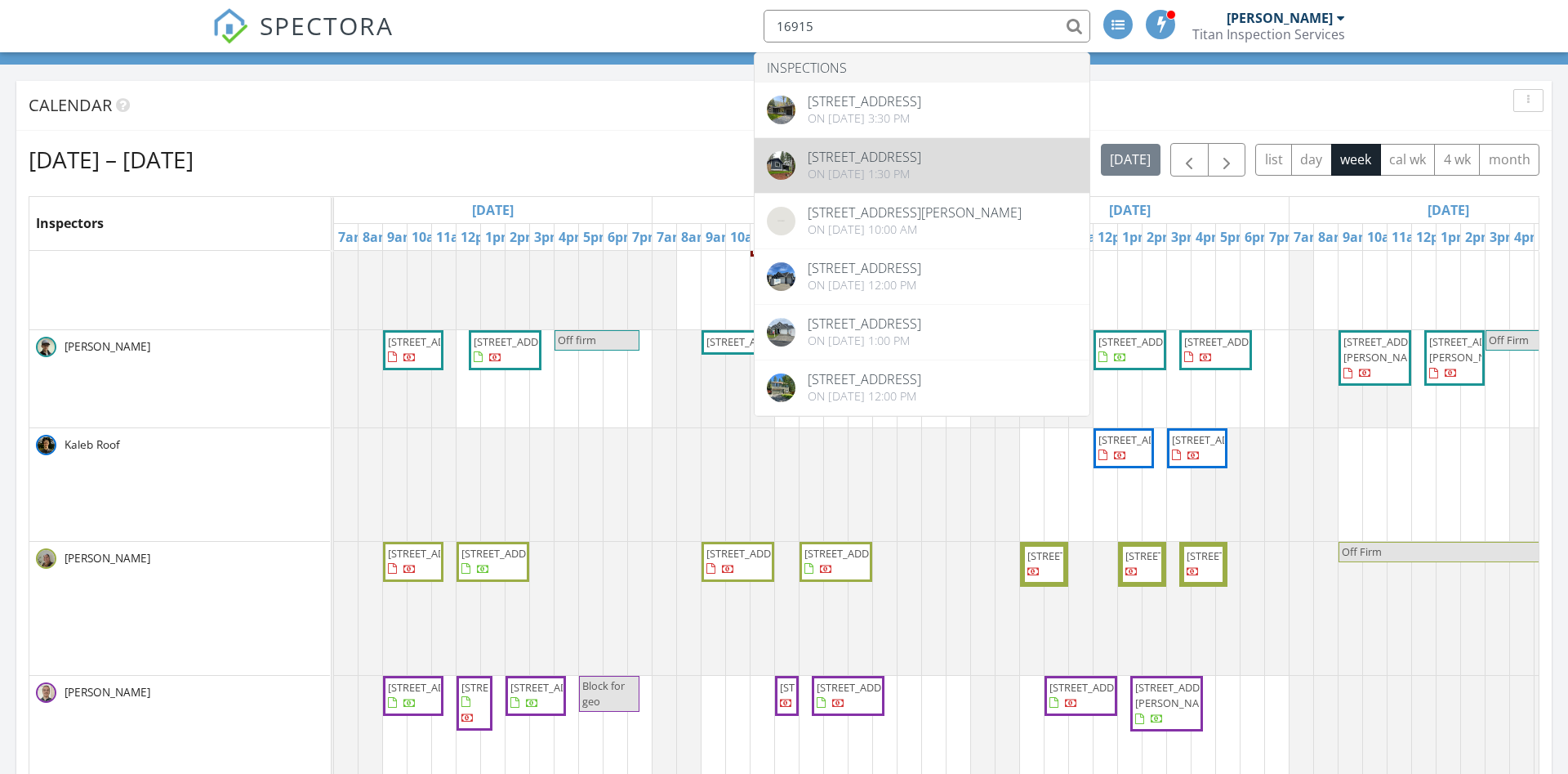
type input "16915"
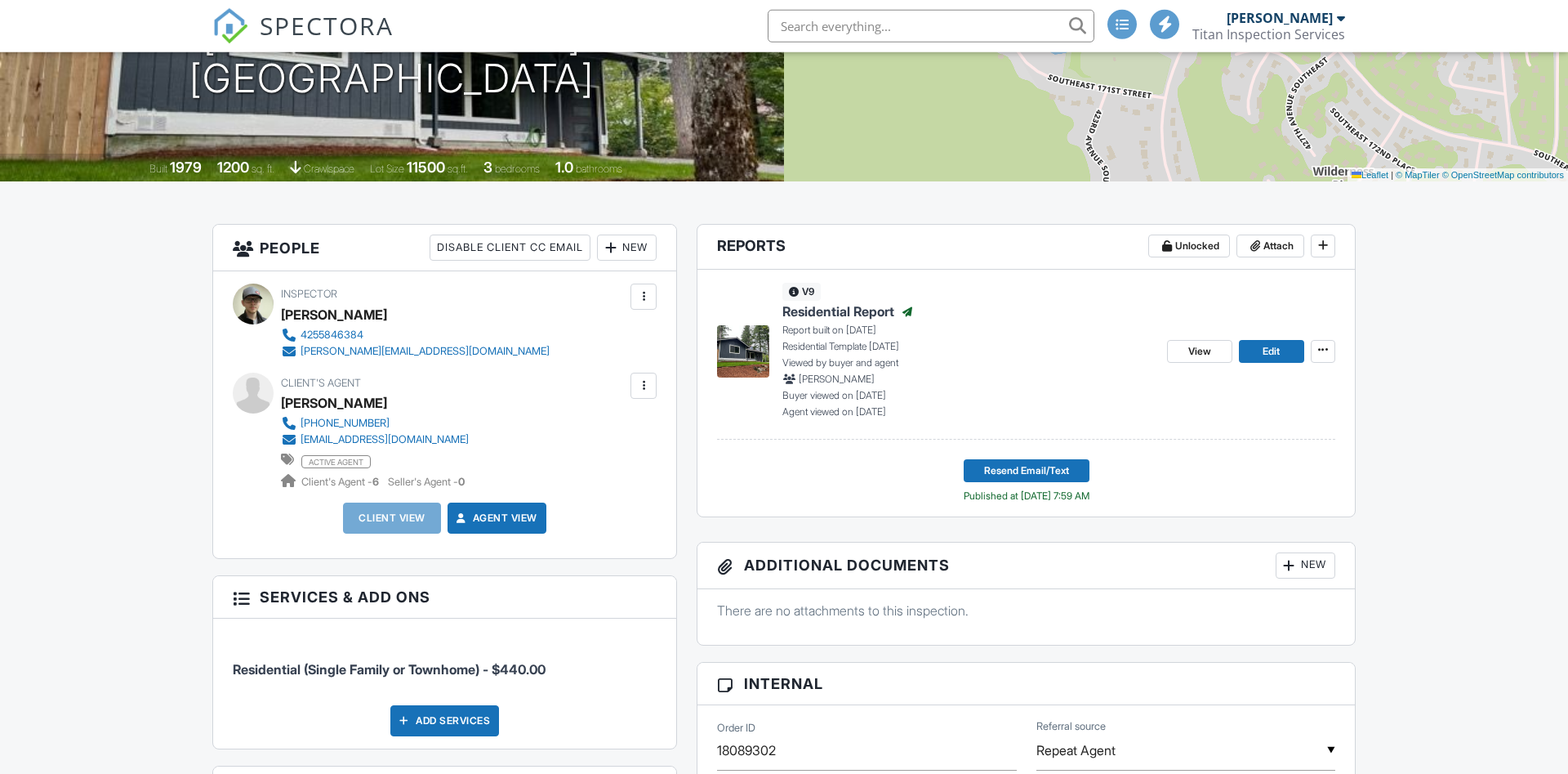
scroll to position [333, 0]
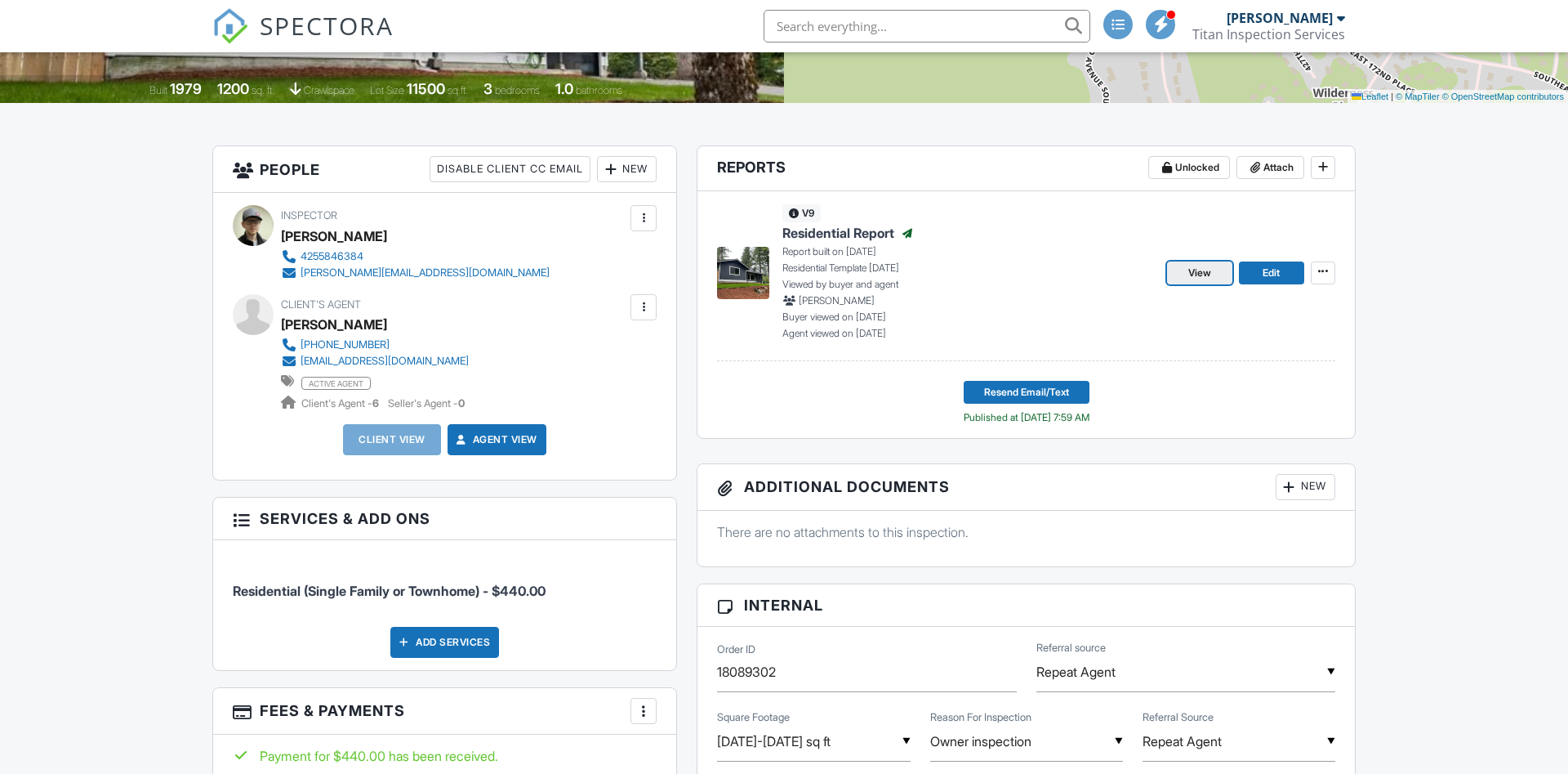
click at [1204, 273] on span "View" at bounding box center [1200, 273] width 23 height 17
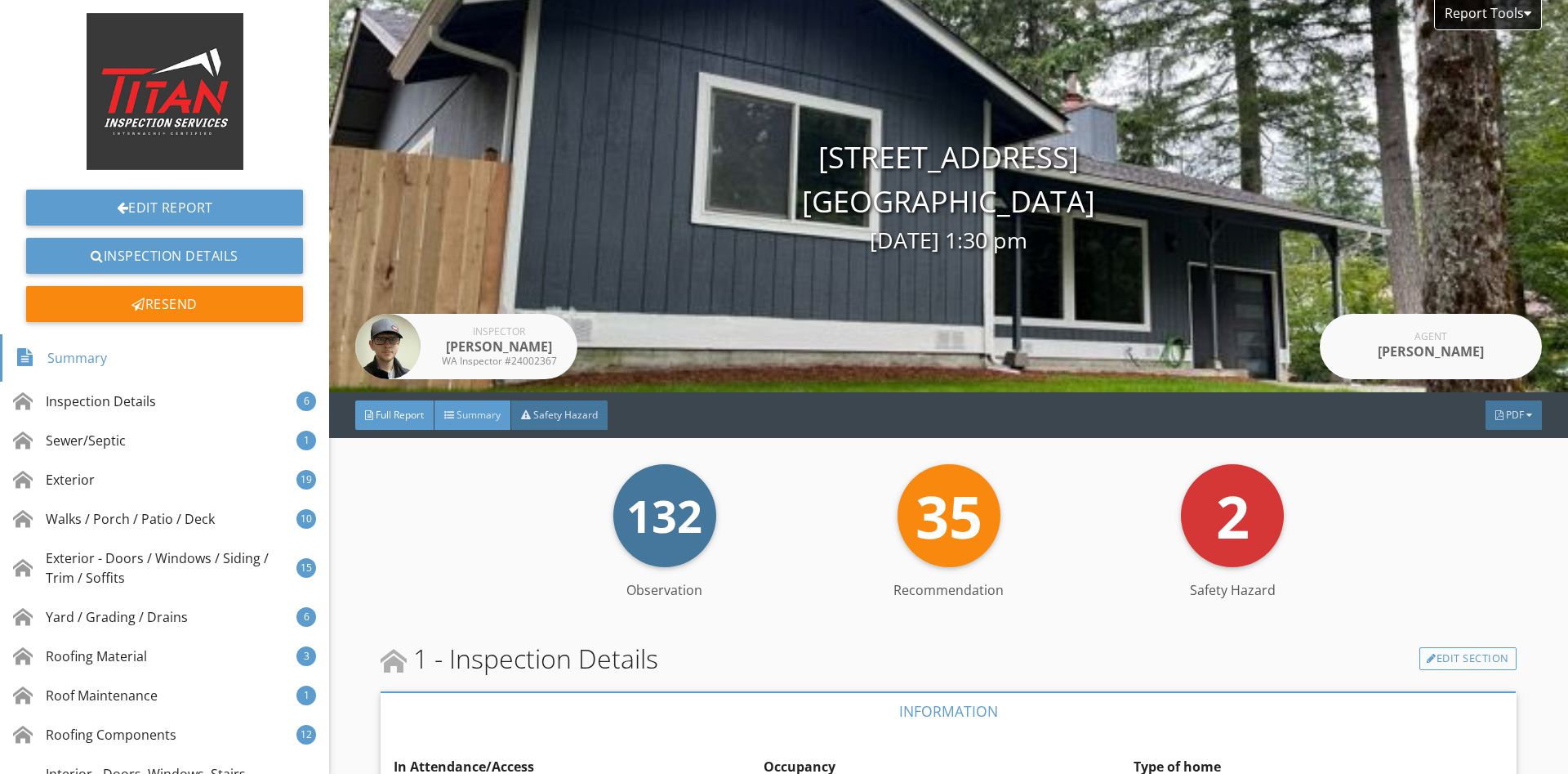
click at [471, 411] on span "Summary" at bounding box center [478, 414] width 44 height 14
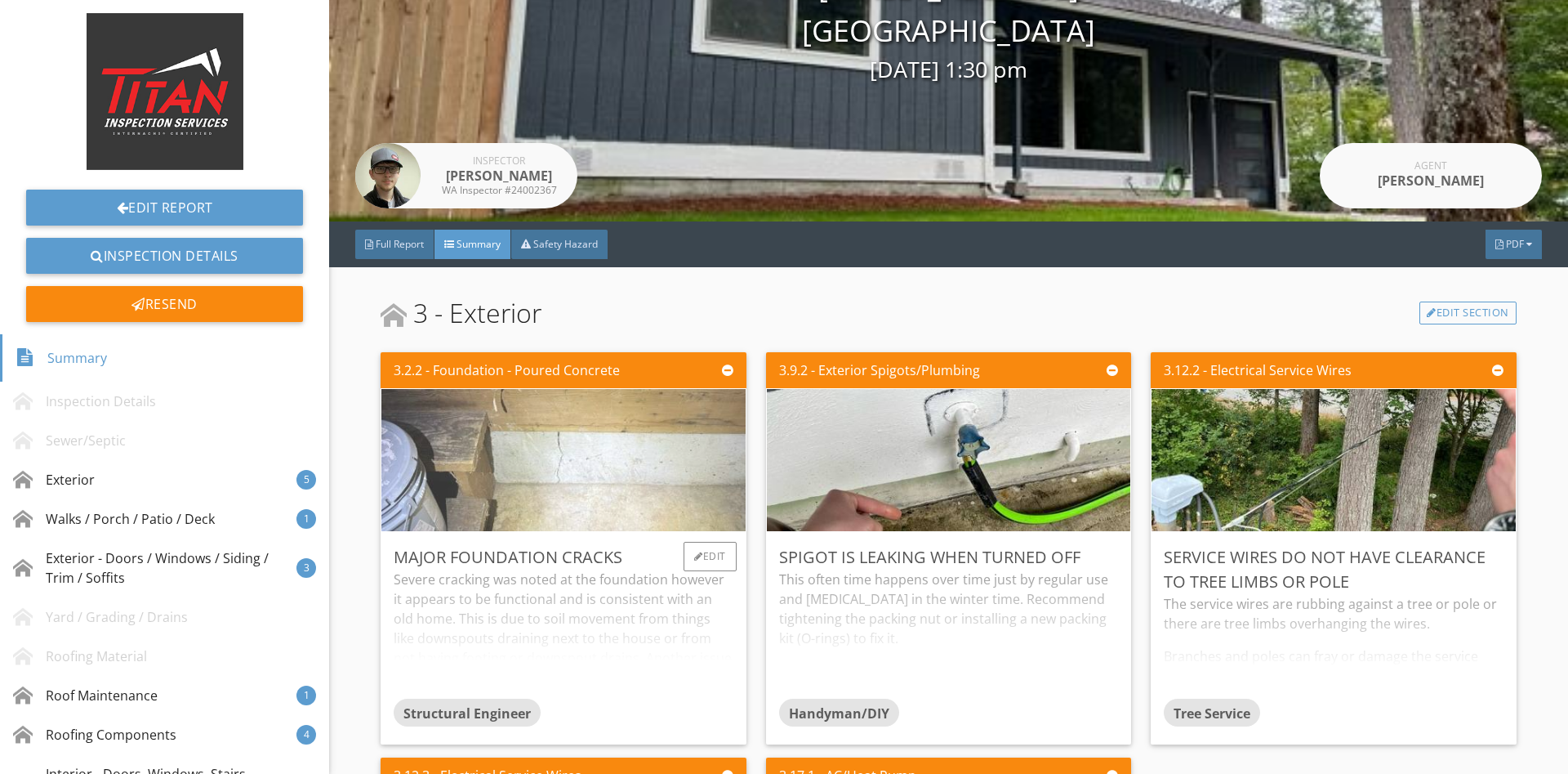
scroll to position [215, 0]
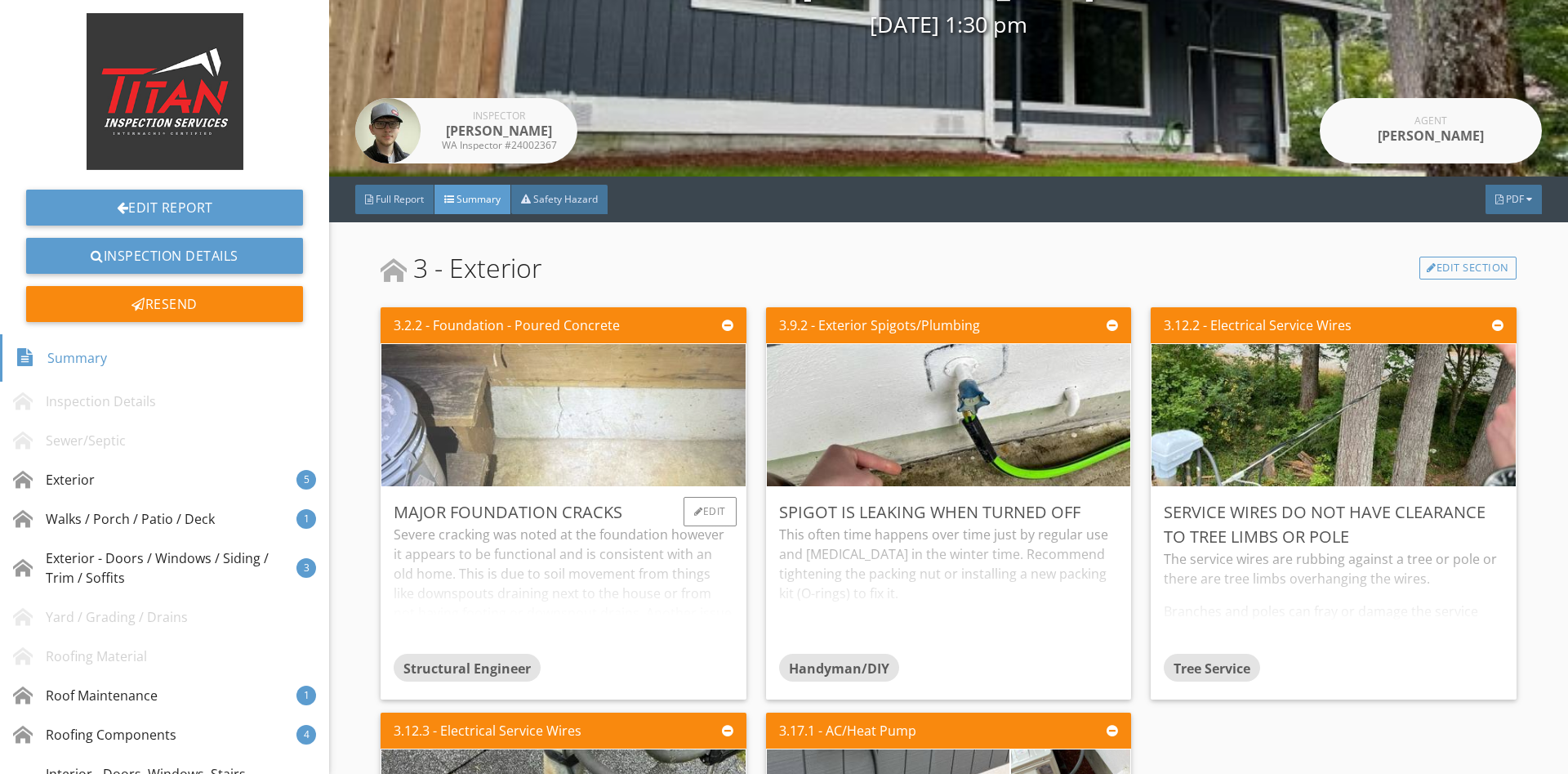
click at [526, 485] on img at bounding box center [563, 415] width 474 height 355
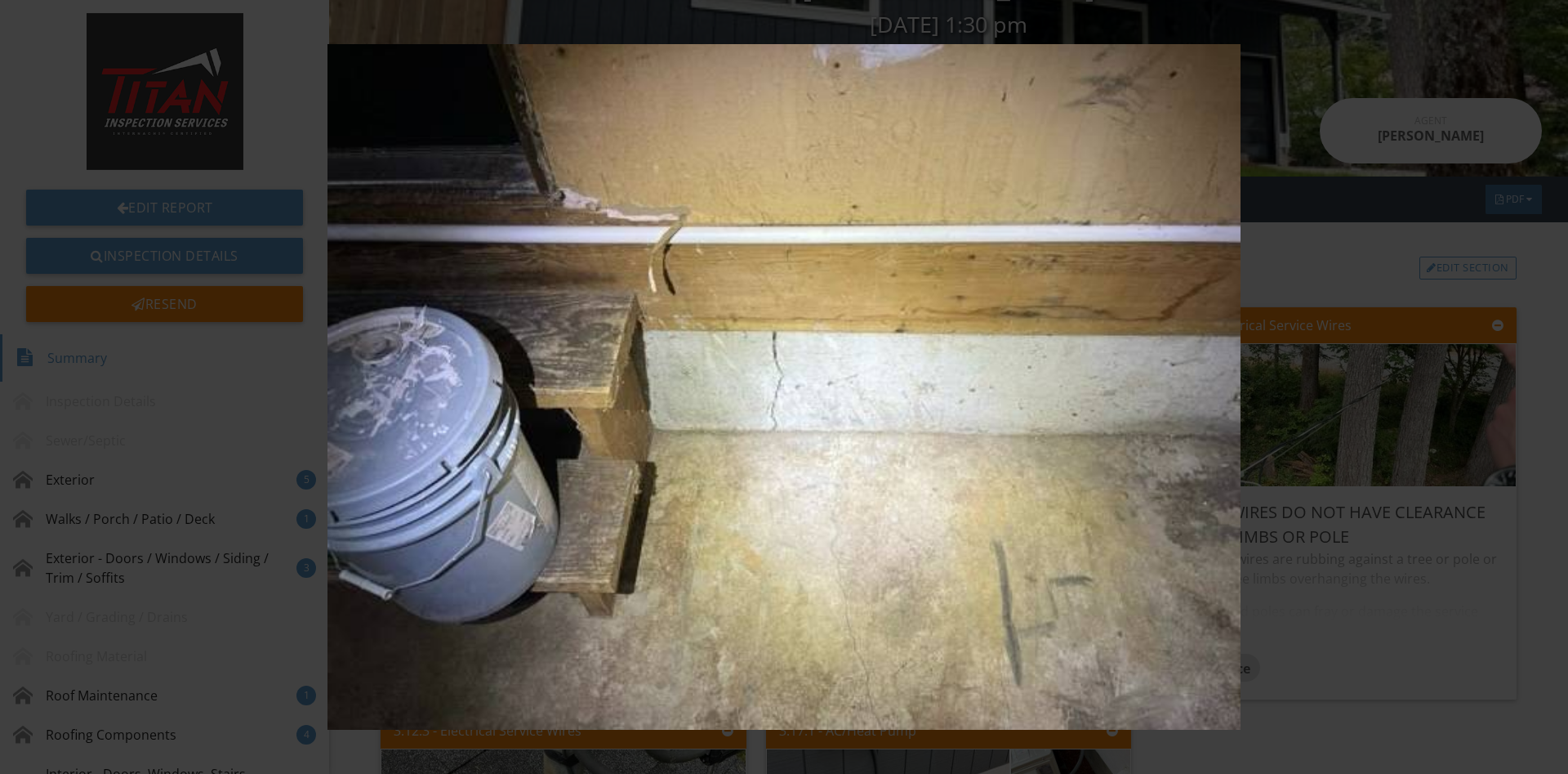
click at [1324, 393] on img at bounding box center [783, 386] width 1440 height 685
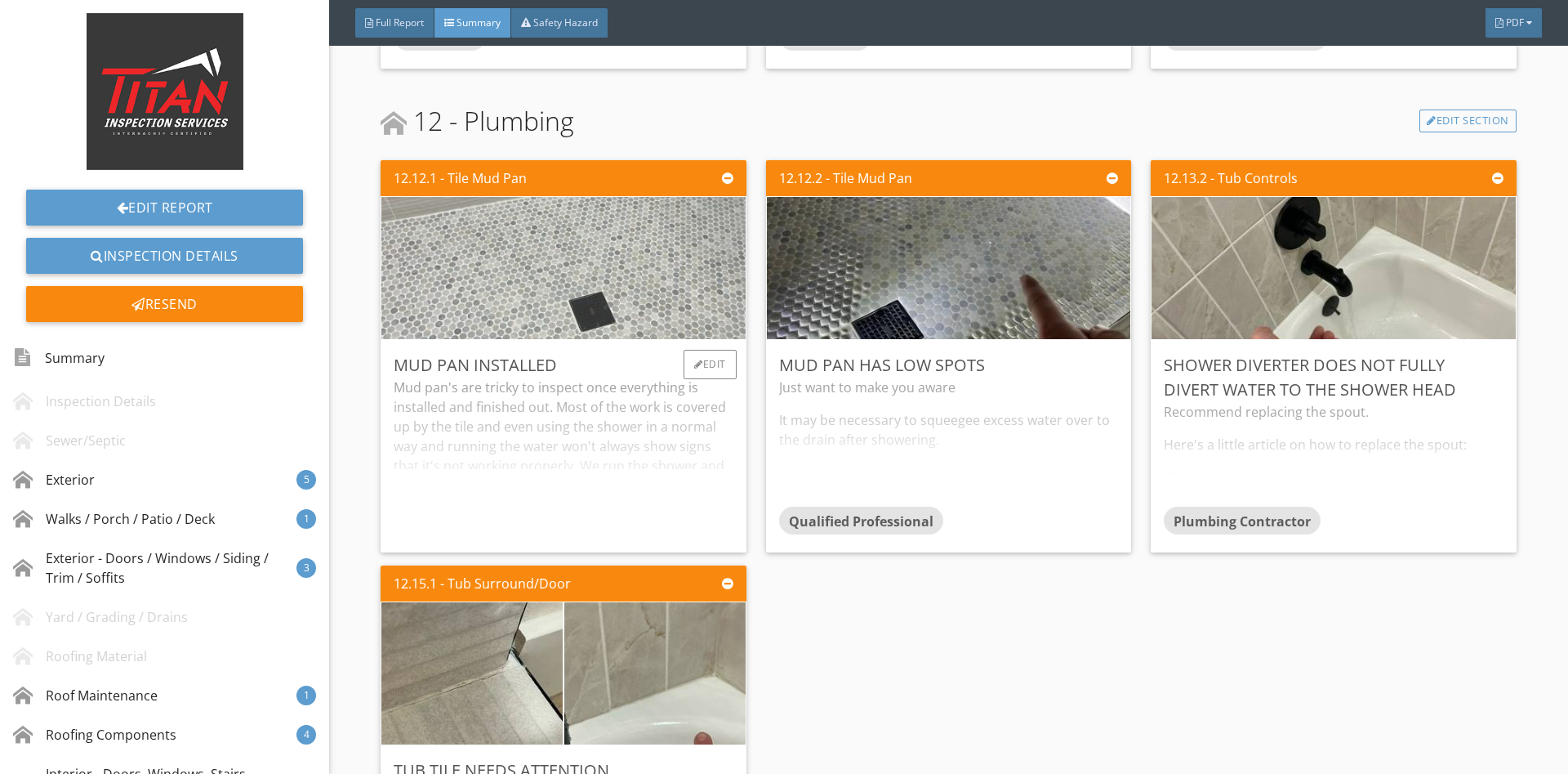
scroll to position [4529, 0]
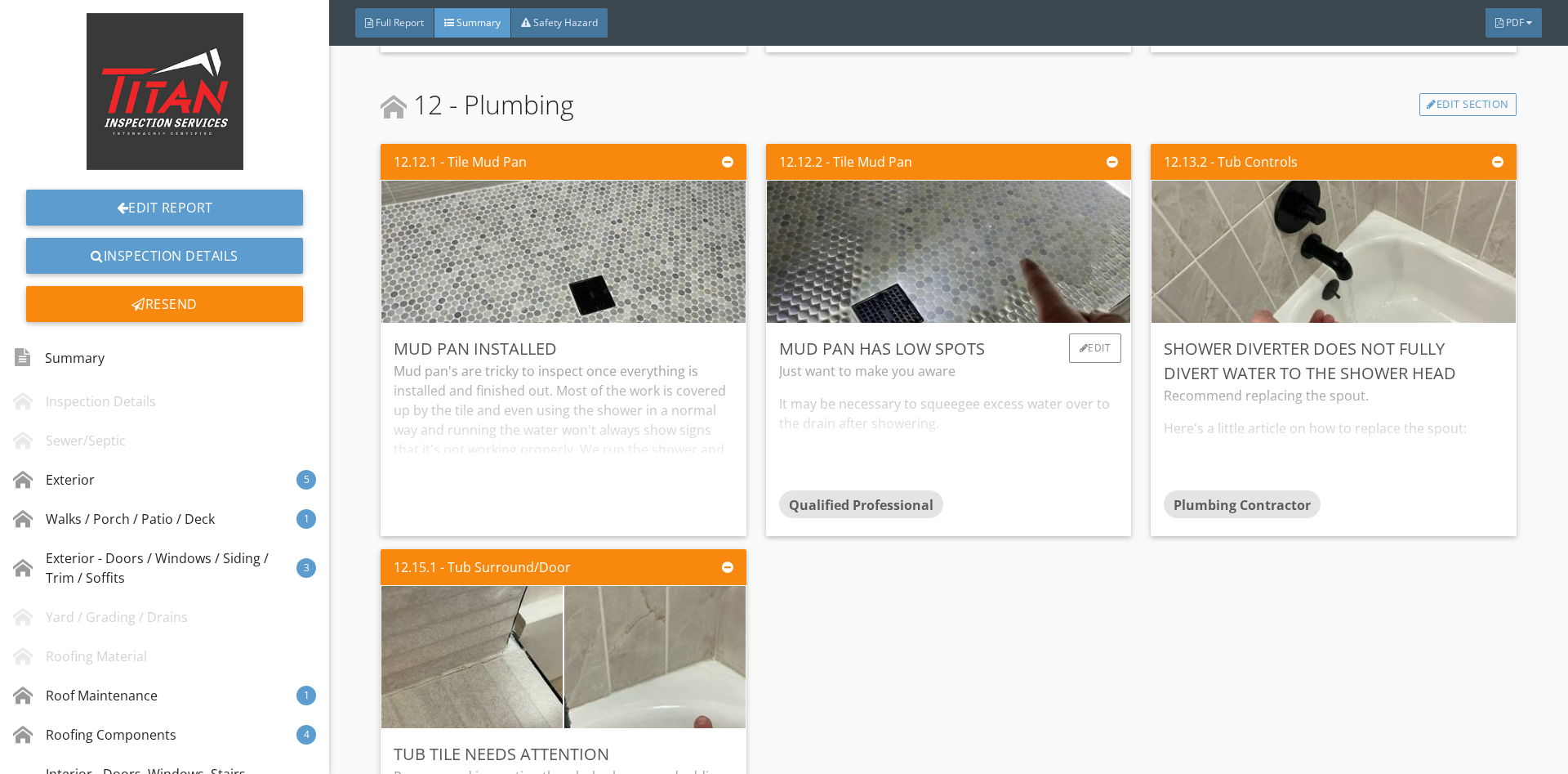
click at [916, 447] on div "Just want to make you aware It may be necessary to squeegee excess water over t…" at bounding box center [948, 426] width 339 height 129
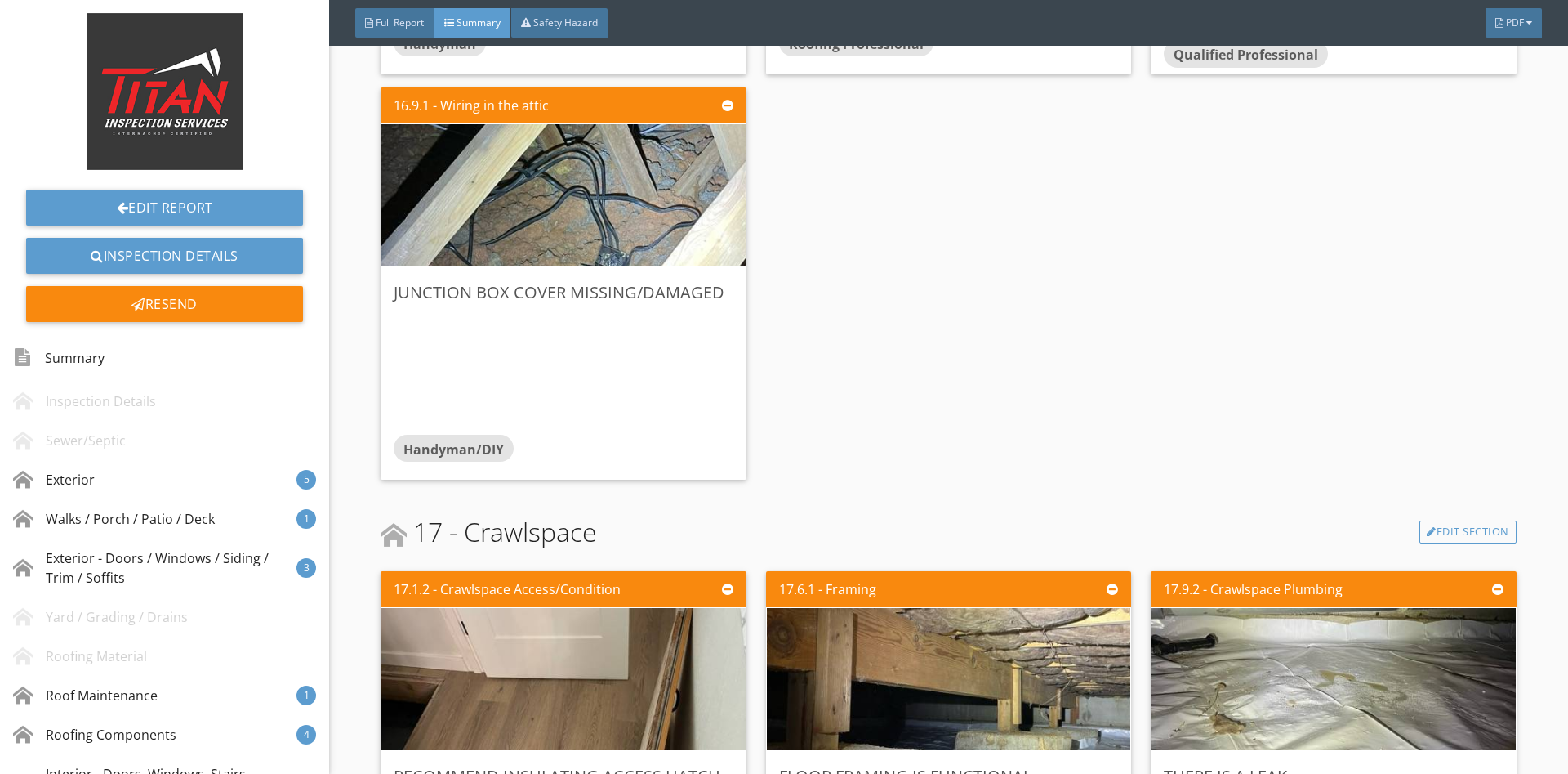
scroll to position [7528, 0]
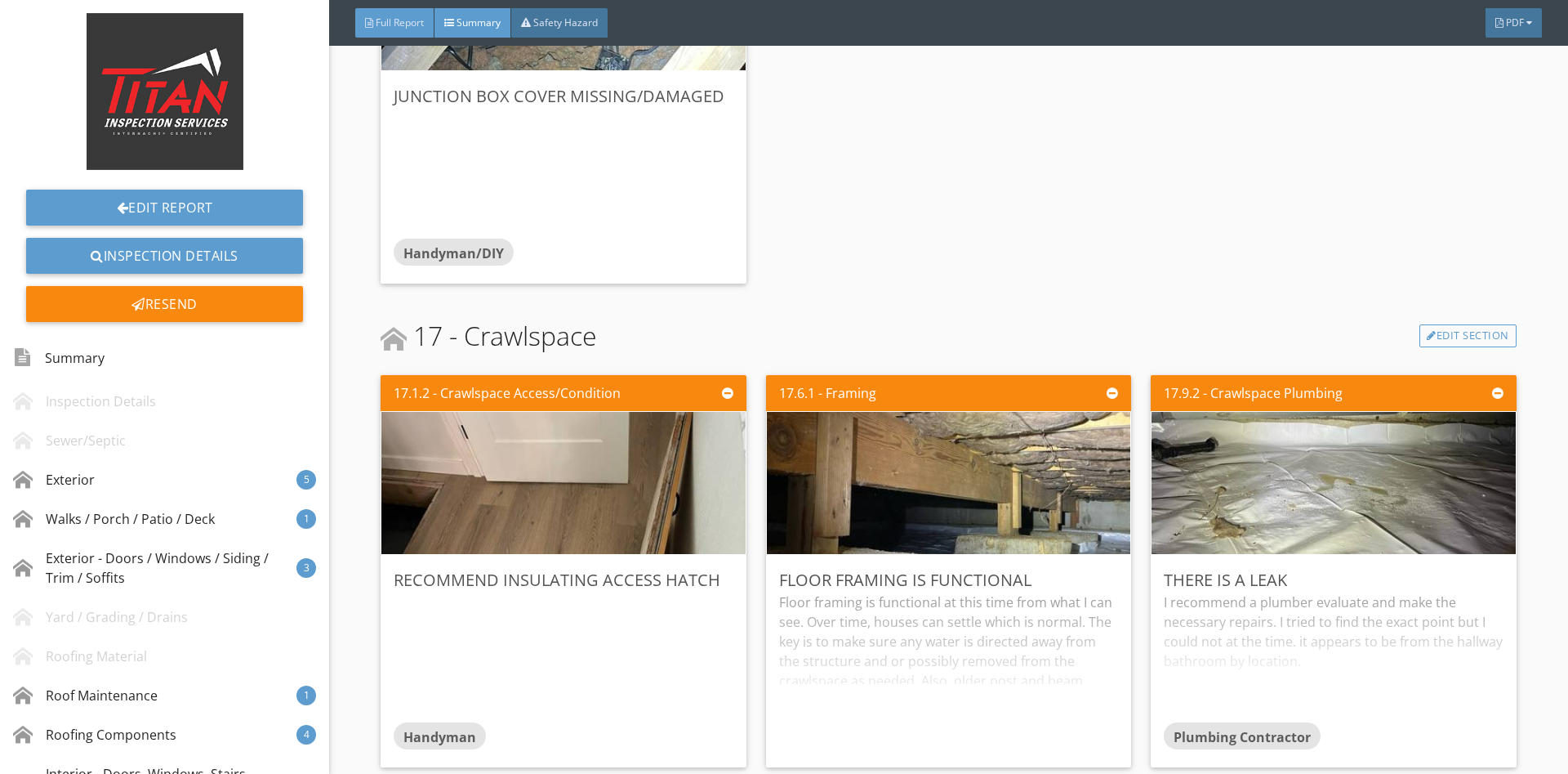
click at [396, 19] on span "Full Report" at bounding box center [399, 23] width 48 height 14
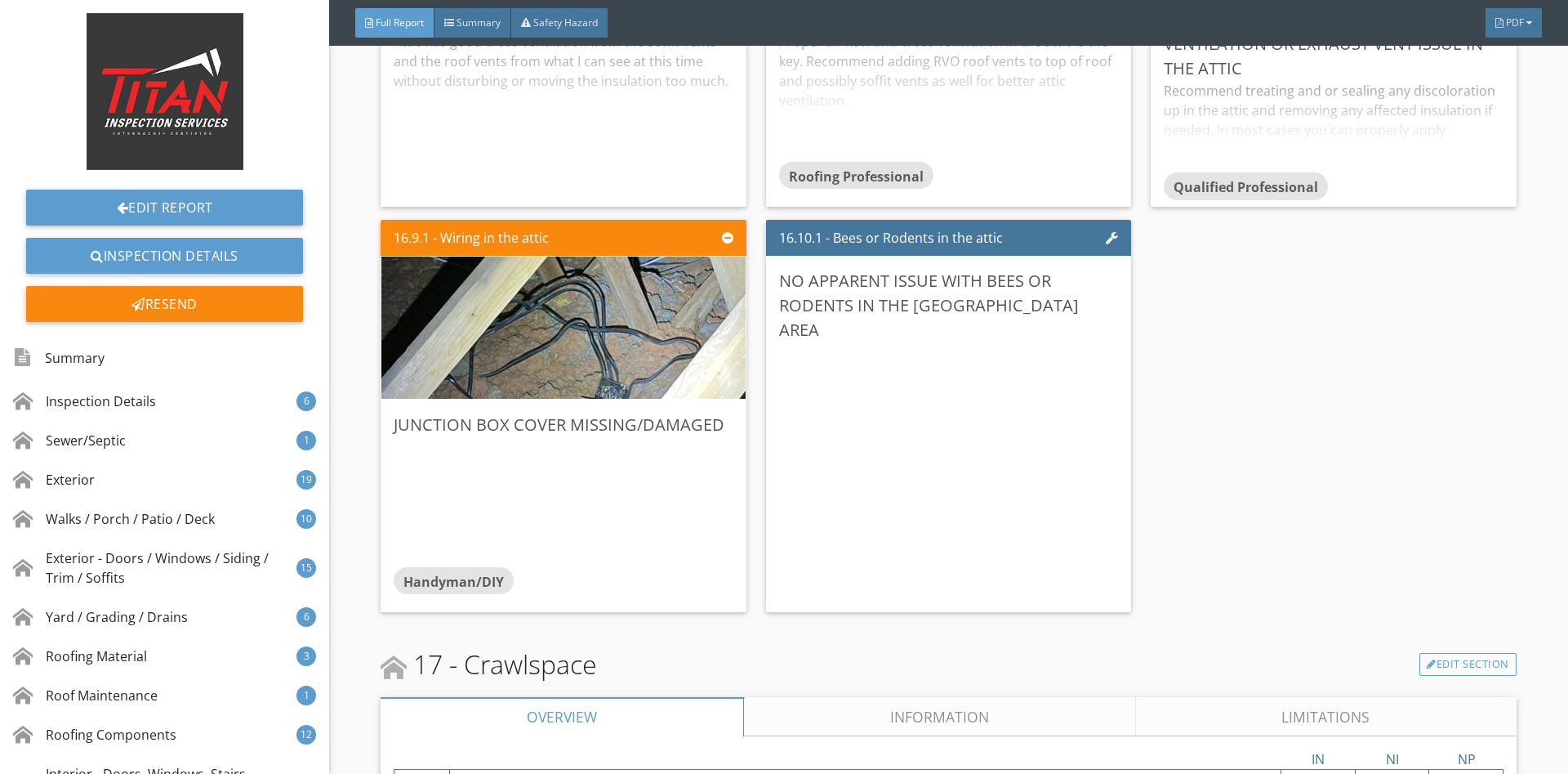
scroll to position [431, 0]
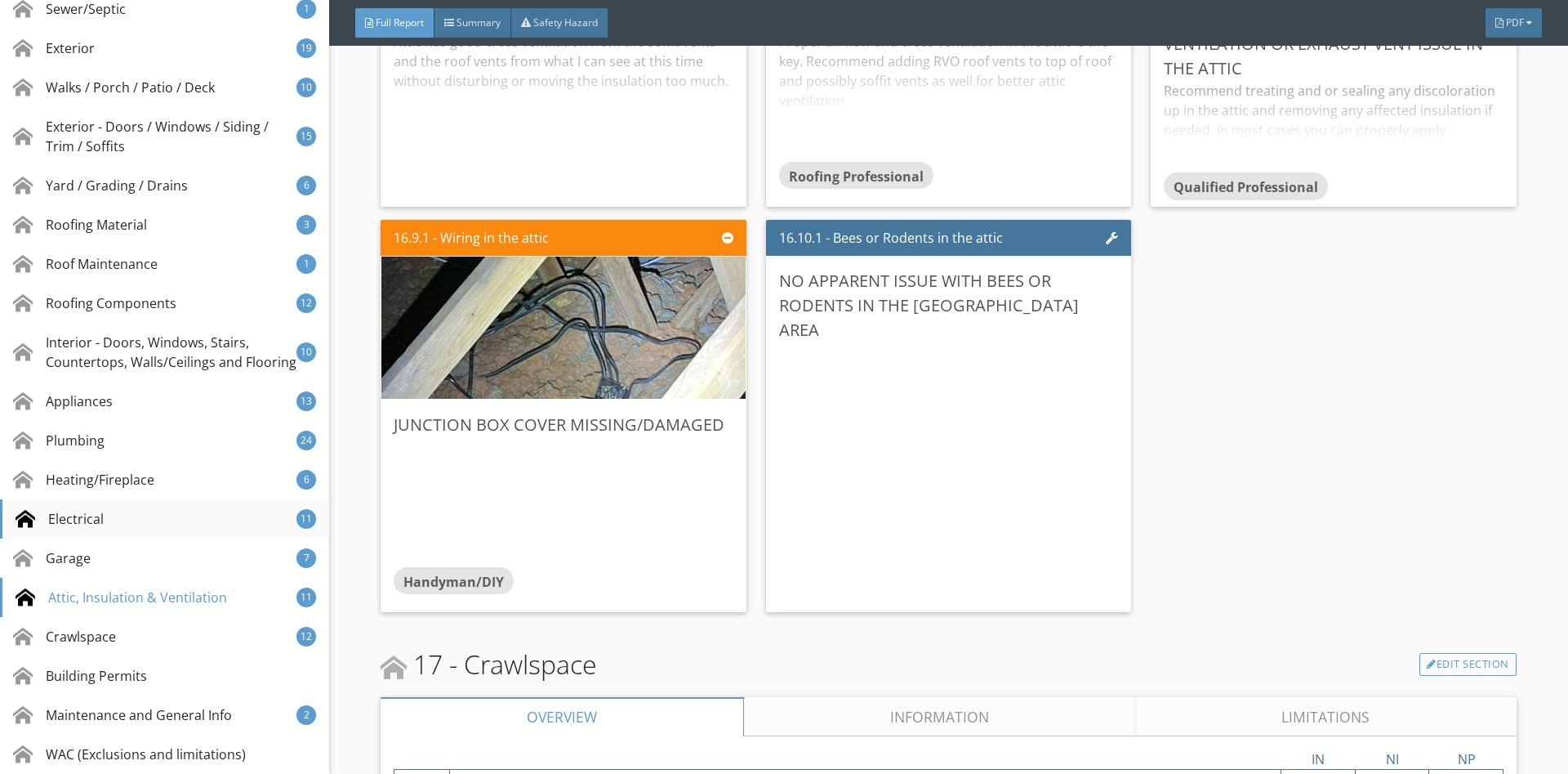
click at [116, 506] on div "Electrical 11" at bounding box center [164, 518] width 329 height 40
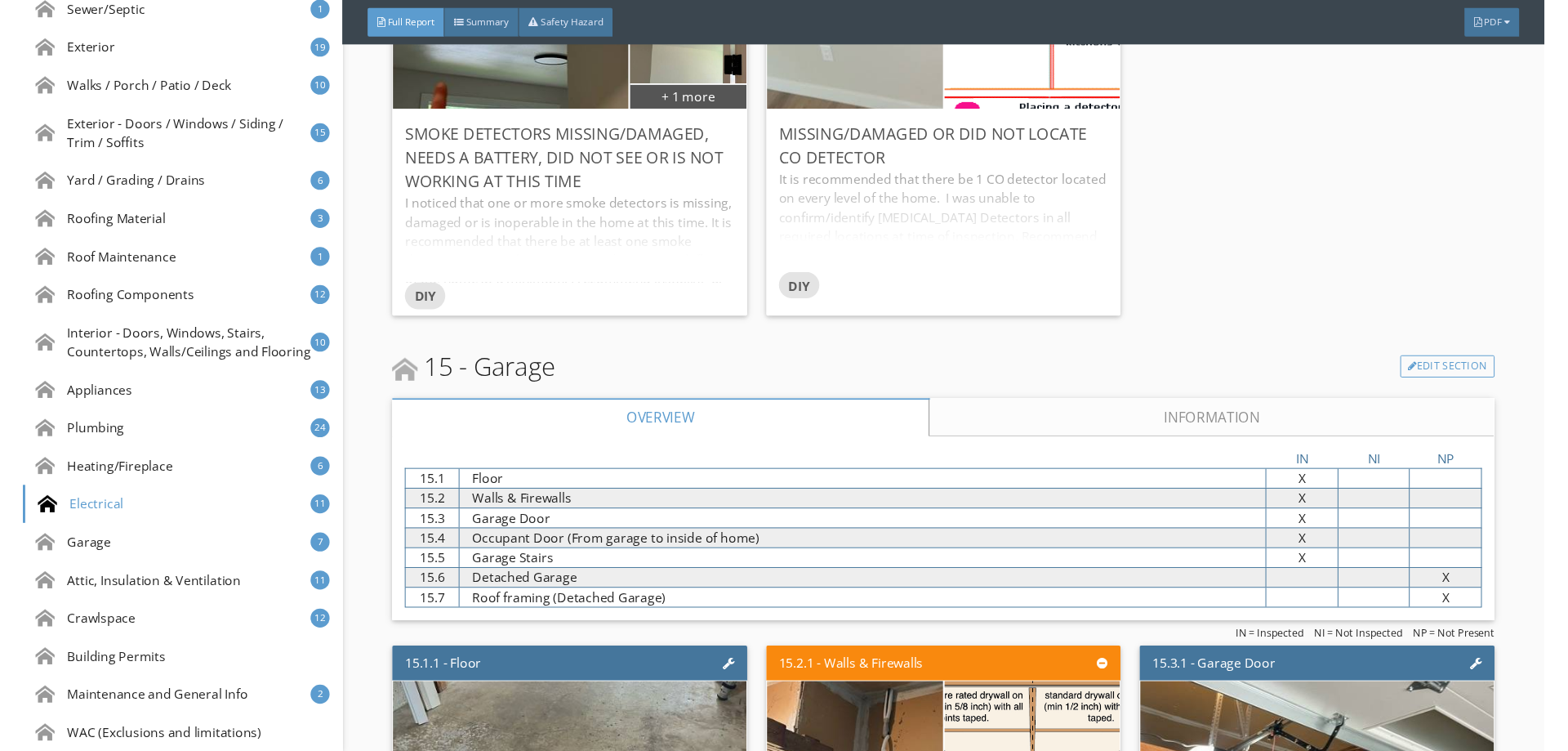
scroll to position [27251, 0]
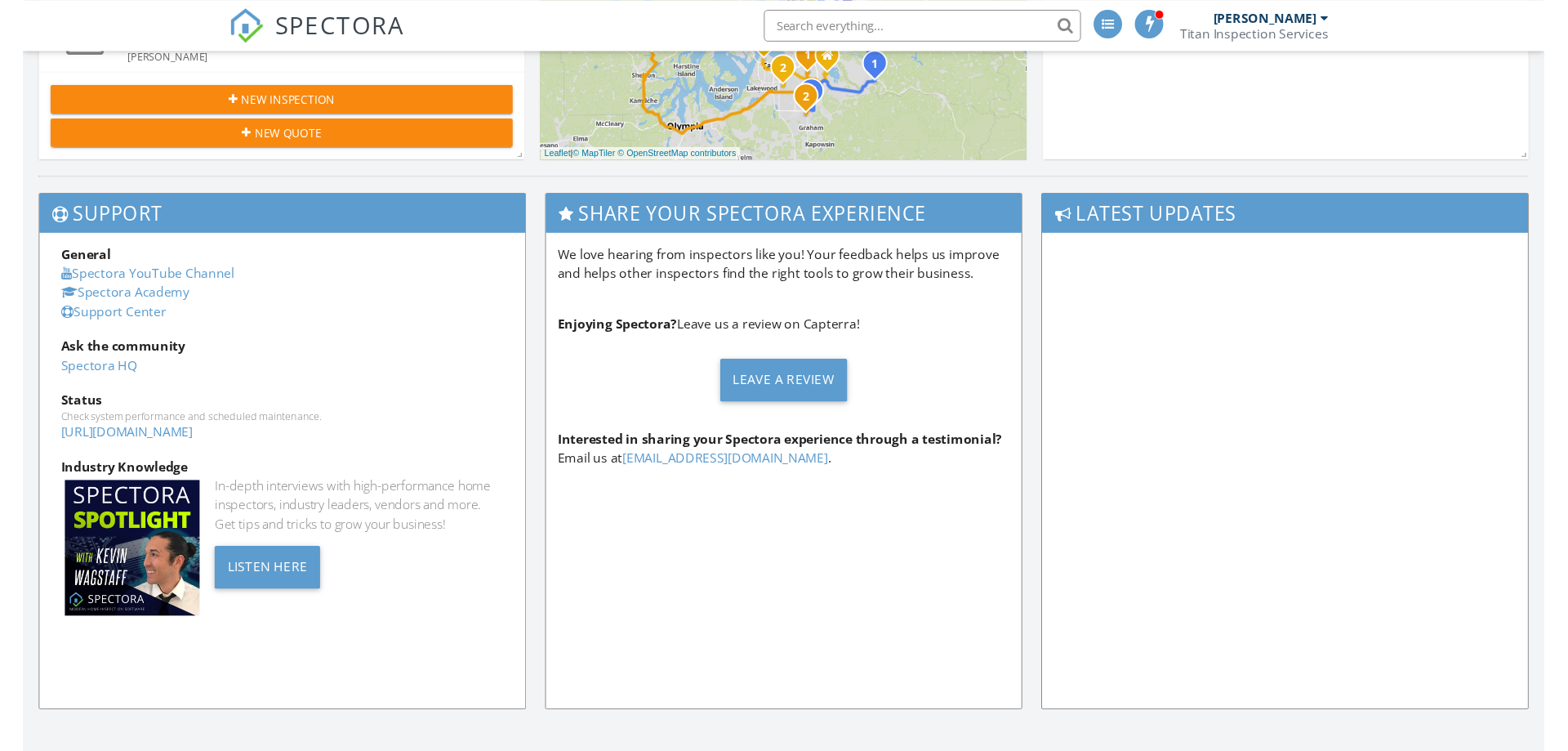
scroll to position [1296, 0]
